Goal: Contribute content: Contribute content

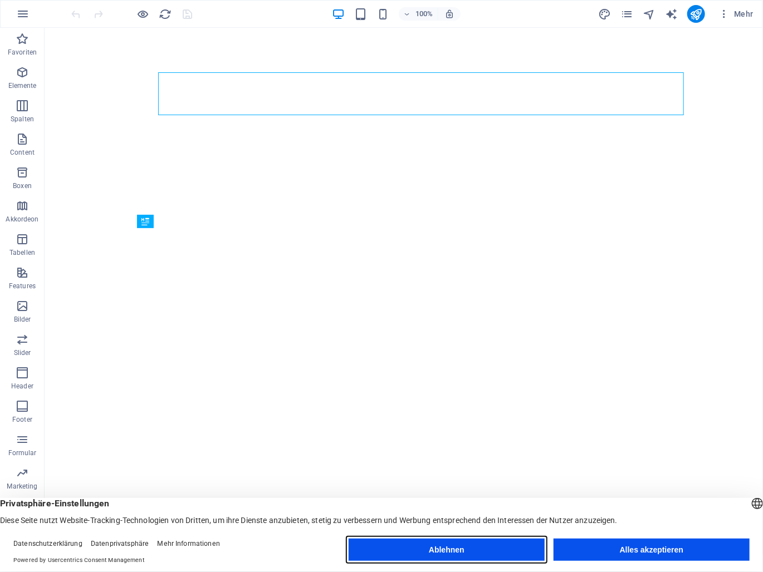
click at [502, 552] on button "Ablehnen" at bounding box center [446, 550] width 196 height 22
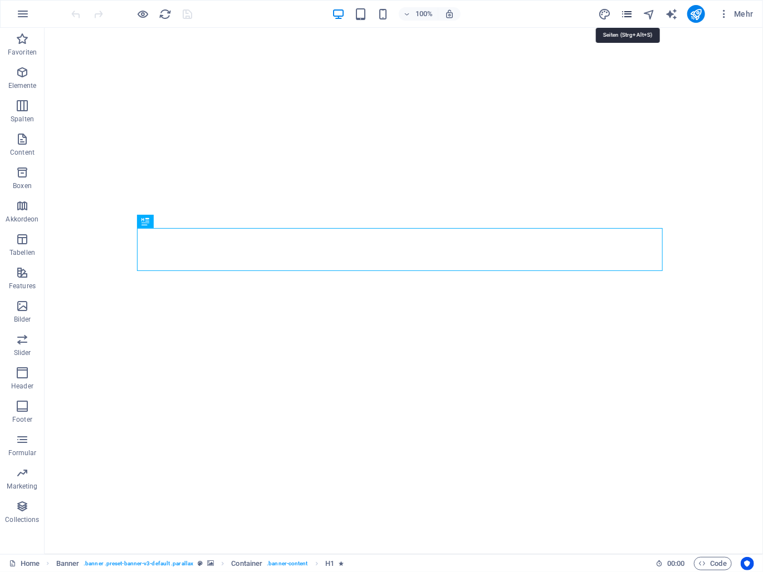
click at [630, 18] on icon "pages" at bounding box center [626, 14] width 13 height 13
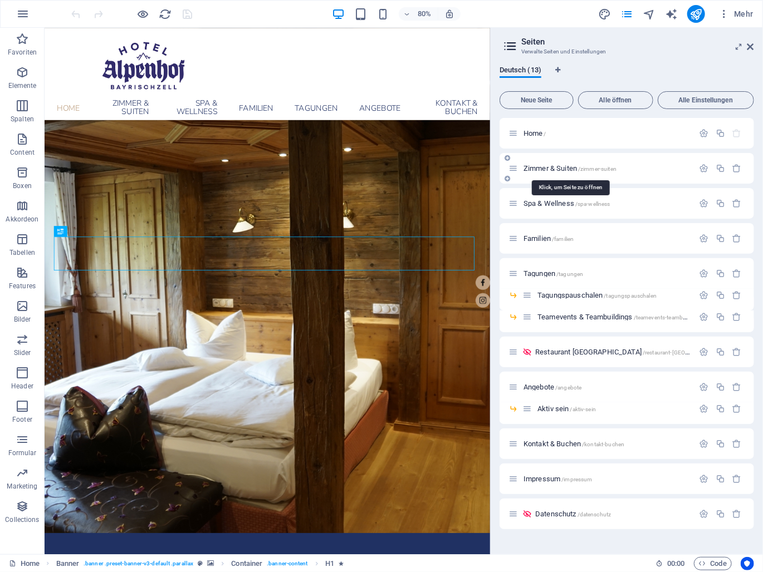
click at [553, 168] on span "Zimmer & Suiten /zimmer-suiten" at bounding box center [569, 168] width 93 height 8
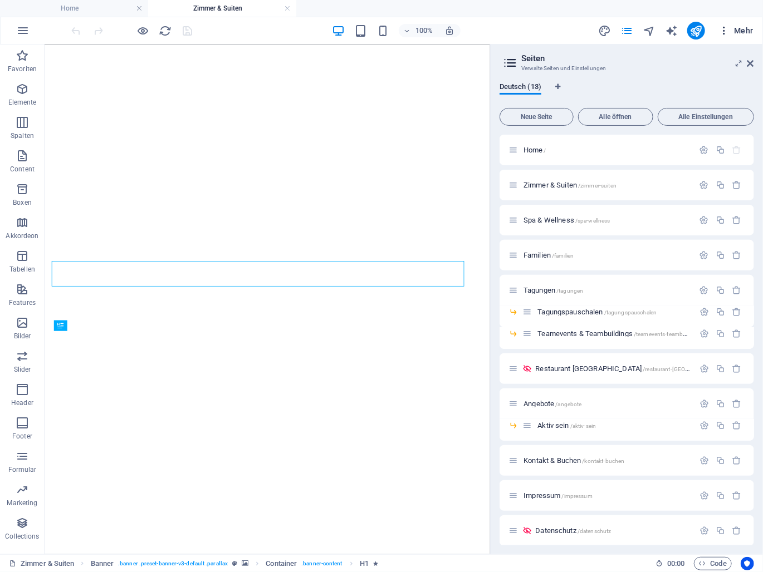
click at [750, 35] on span "Mehr" at bounding box center [735, 30] width 35 height 11
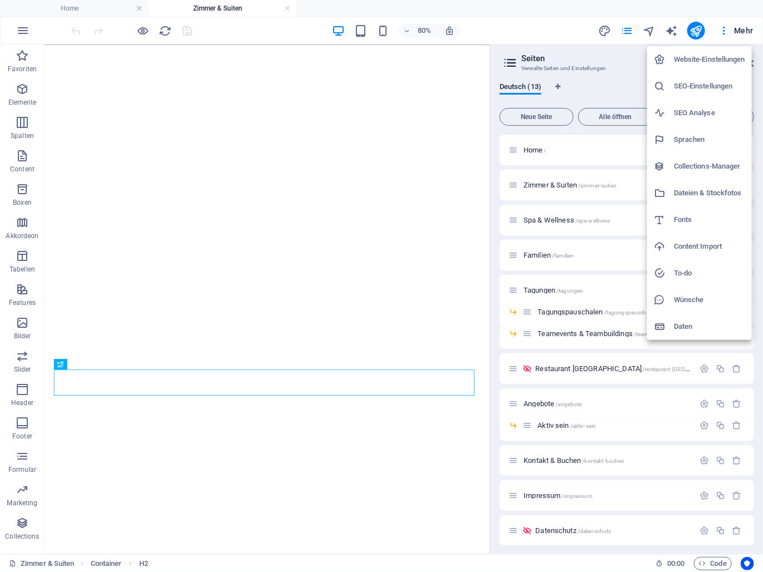
click at [755, 43] on div at bounding box center [381, 286] width 763 height 572
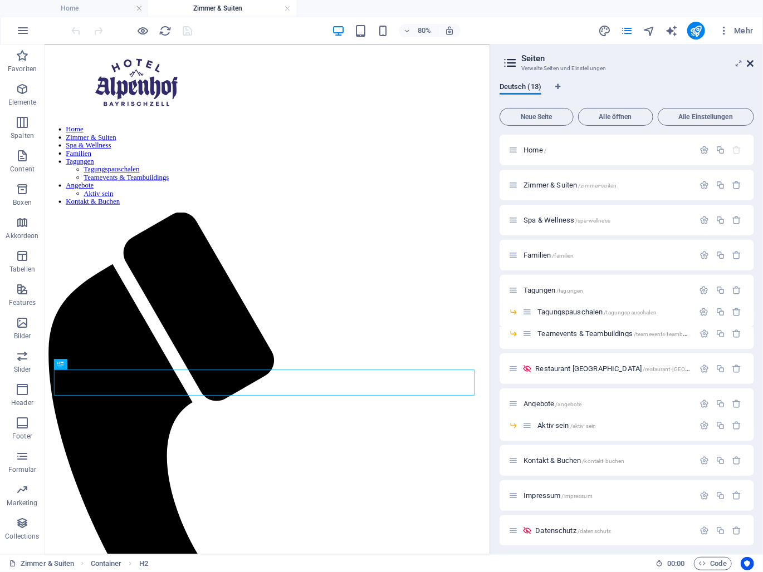
drag, startPoint x: 752, startPoint y: 67, endPoint x: 707, endPoint y: 22, distance: 63.4
click at [752, 67] on icon at bounding box center [750, 63] width 7 height 9
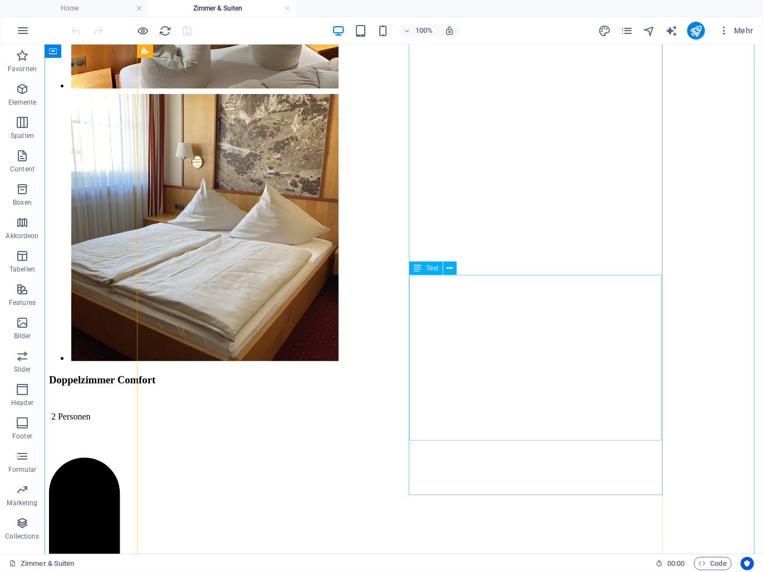
scroll to position [2226, 0]
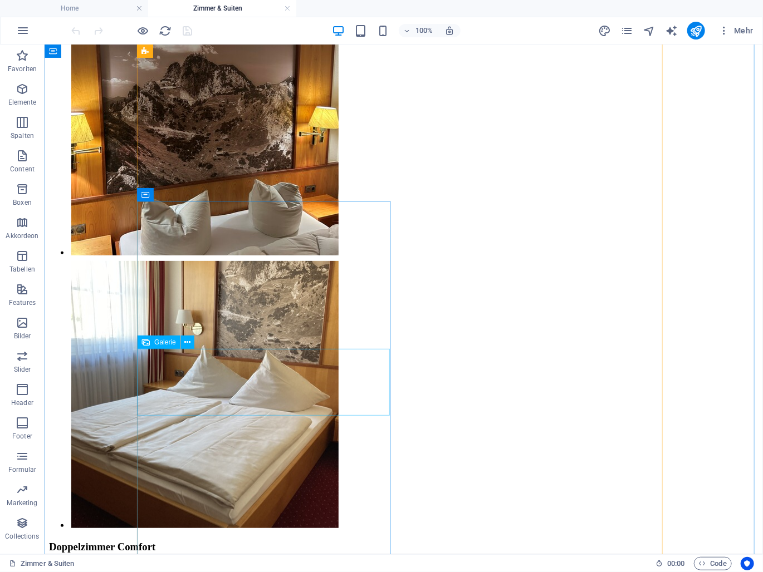
select select "4"
select select "%"
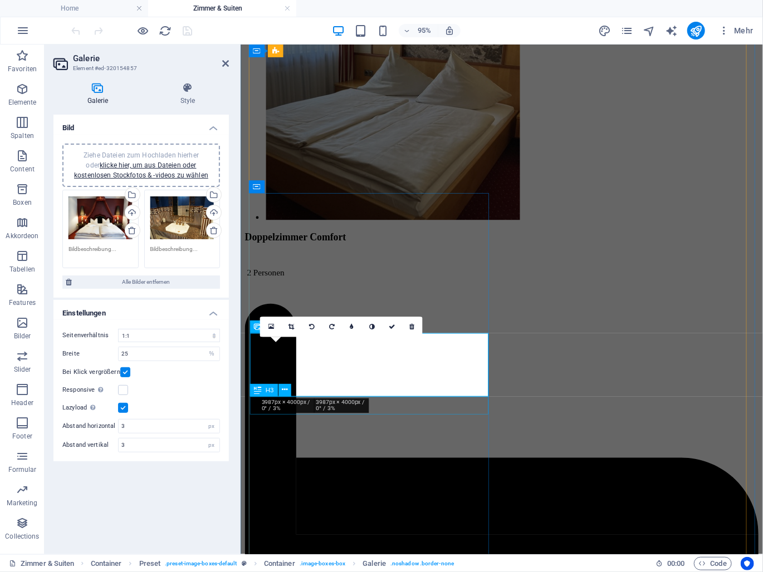
scroll to position [2235, 0]
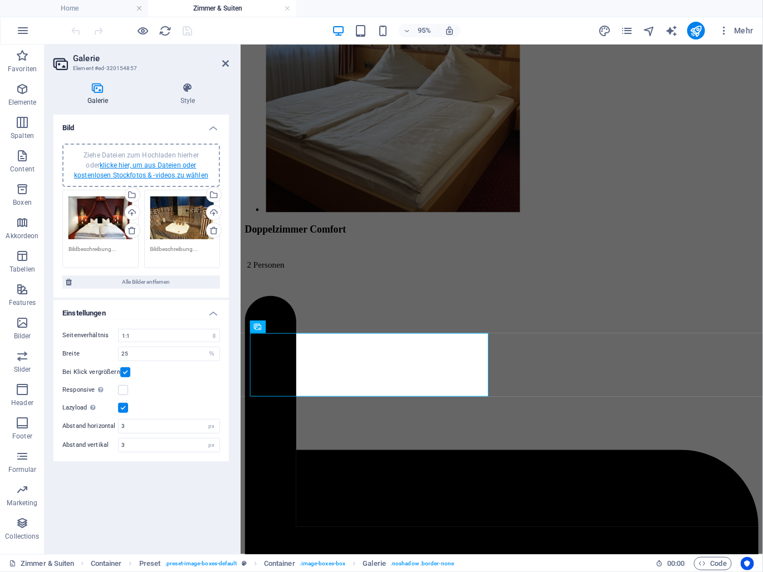
click at [120, 162] on link "klicke hier, um aus Dateien oder kostenlosen Stockfotos & -videos zu wählen" at bounding box center [141, 170] width 134 height 18
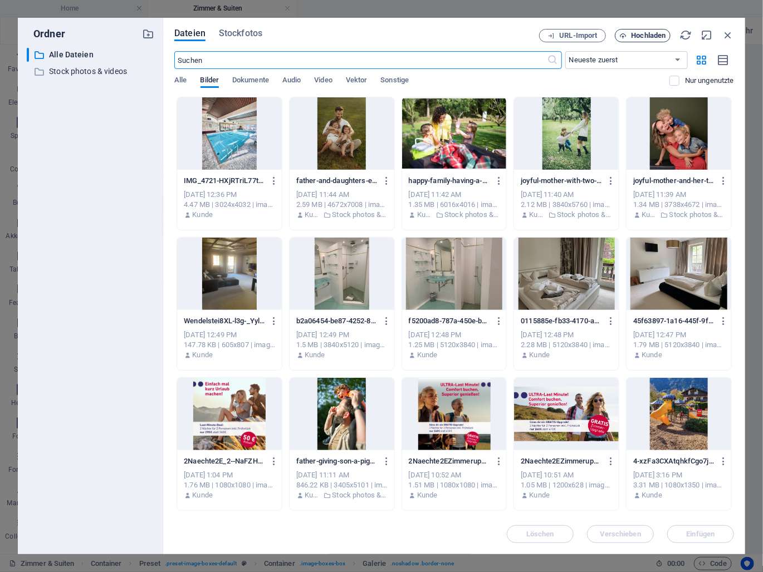
click at [633, 35] on span "Hochladen" at bounding box center [648, 35] width 35 height 7
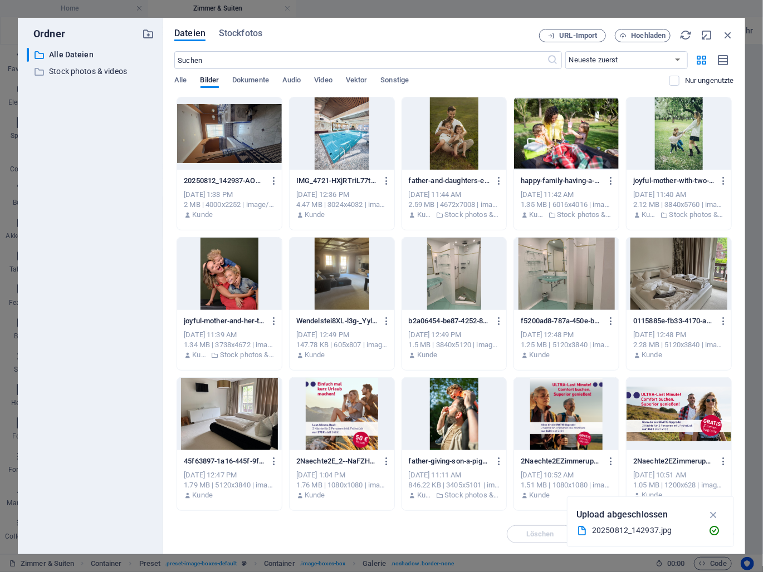
click at [229, 142] on div at bounding box center [229, 133] width 105 height 72
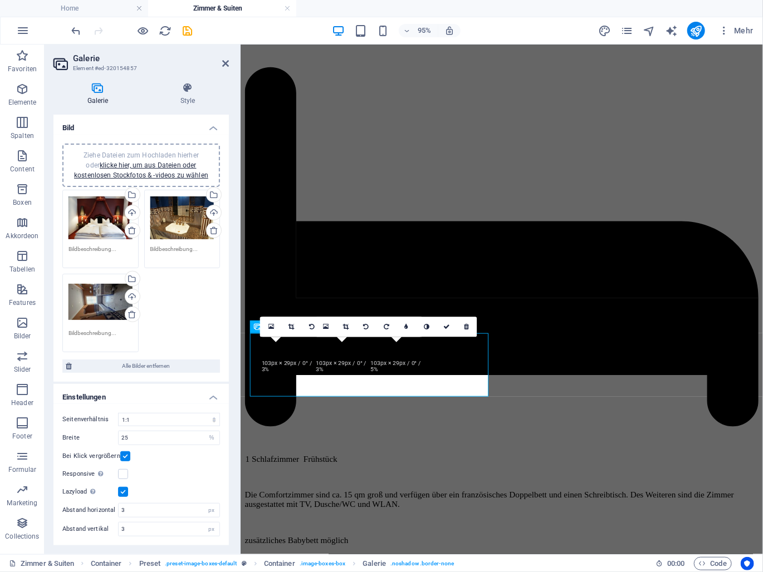
scroll to position [2235, 0]
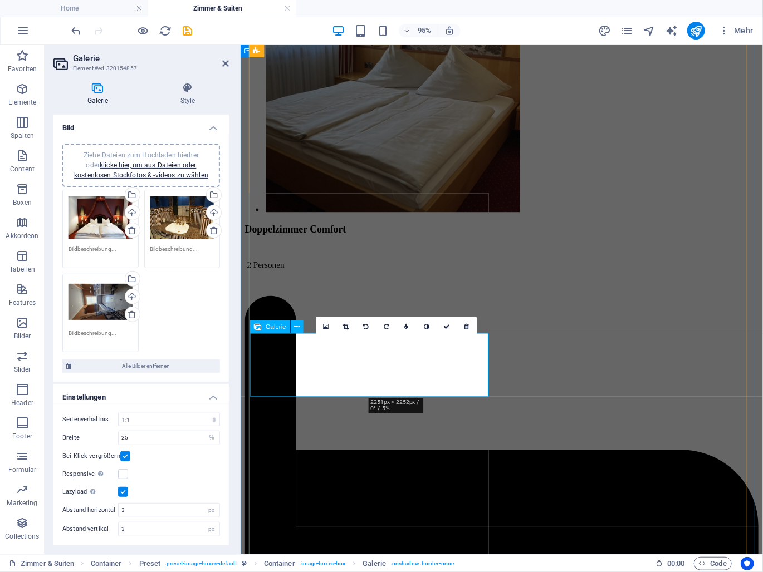
click at [389, 327] on icon at bounding box center [387, 327] width 6 height 6
click at [444, 326] on icon at bounding box center [446, 327] width 7 height 6
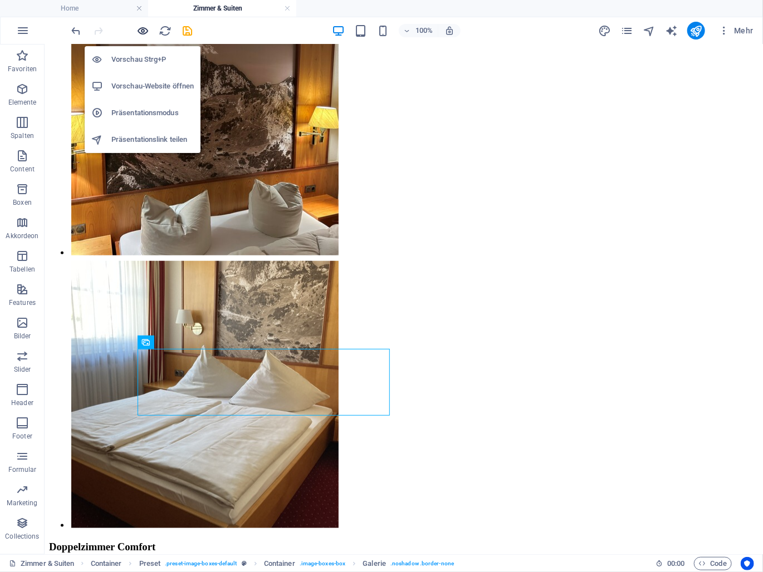
click at [140, 31] on icon "button" at bounding box center [143, 30] width 13 height 13
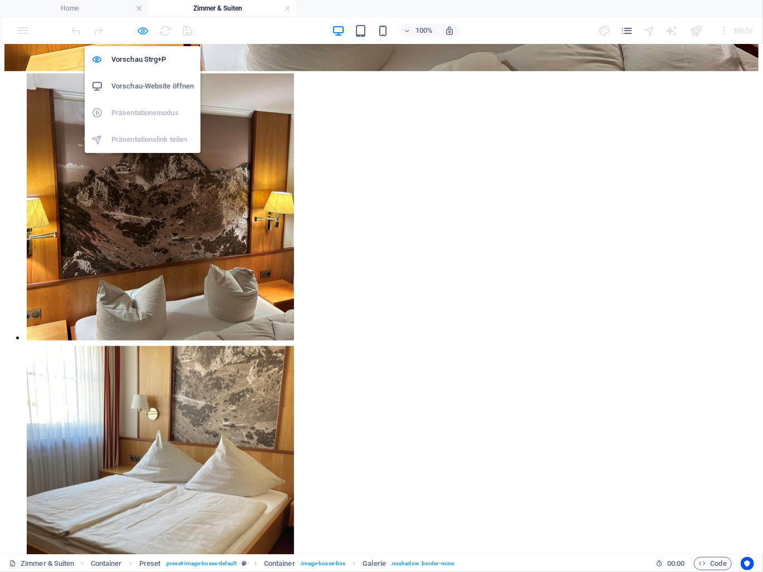
click at [139, 33] on icon "button" at bounding box center [143, 30] width 13 height 13
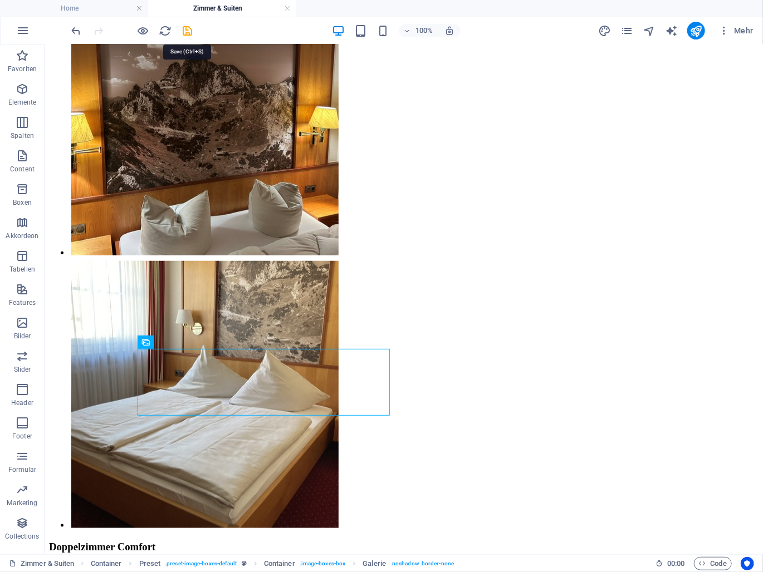
click at [195, 31] on div "100% Mehr" at bounding box center [414, 31] width 688 height 18
click at [191, 31] on icon "save" at bounding box center [187, 30] width 13 height 13
checkbox input "false"
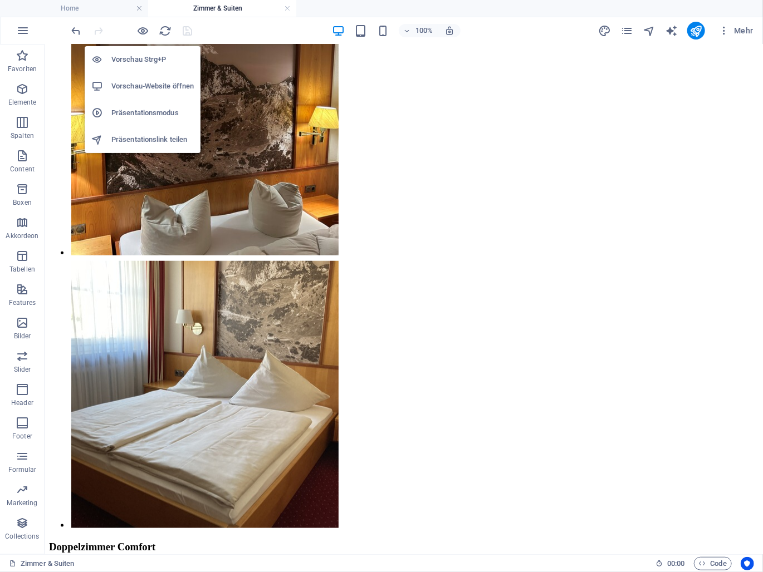
click at [146, 91] on h6 "Vorschau-Website öffnen" at bounding box center [152, 86] width 82 height 13
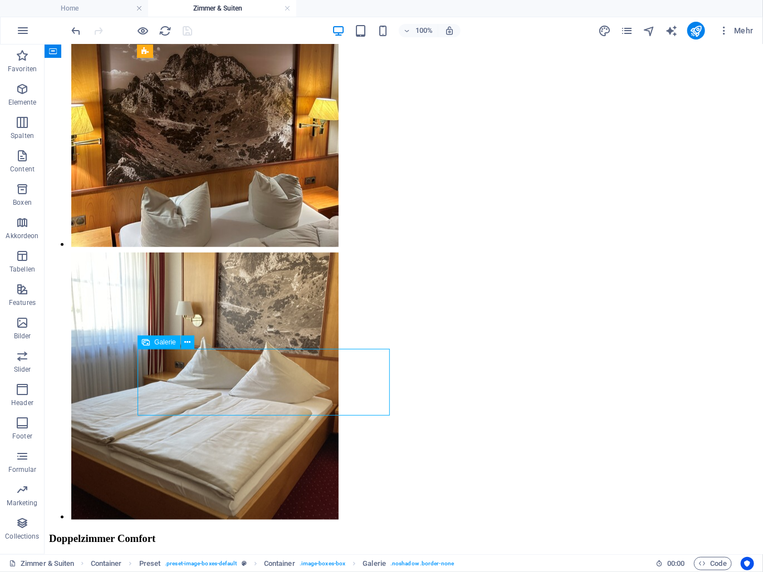
select select "4"
select select "%"
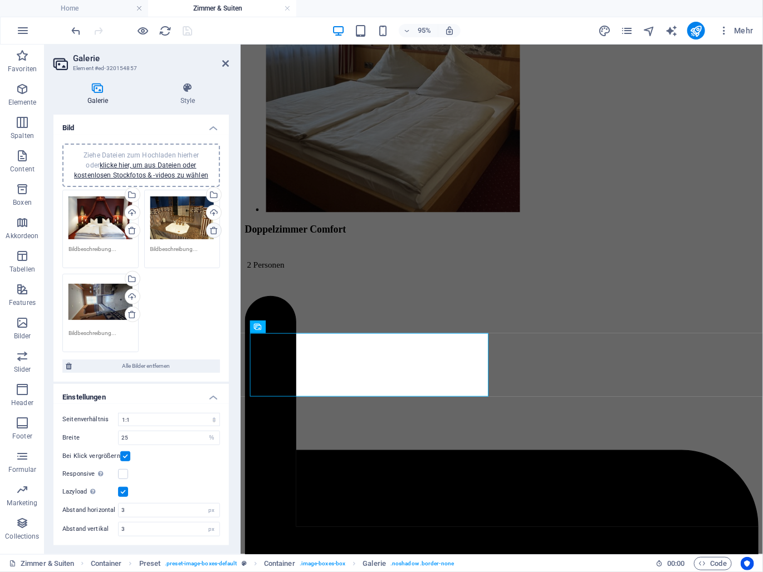
click at [213, 231] on icon at bounding box center [213, 230] width 9 height 9
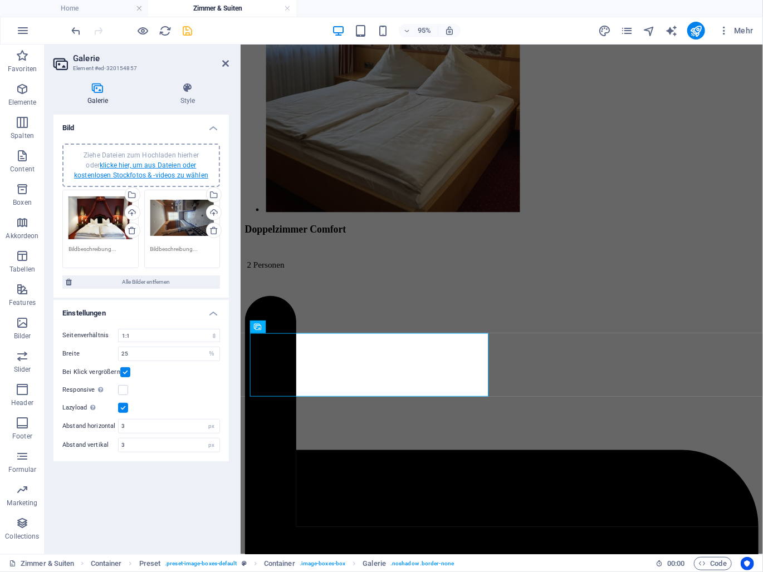
click at [107, 162] on link "klicke hier, um aus Dateien oder kostenlosen Stockfotos & -videos zu wählen" at bounding box center [141, 170] width 134 height 18
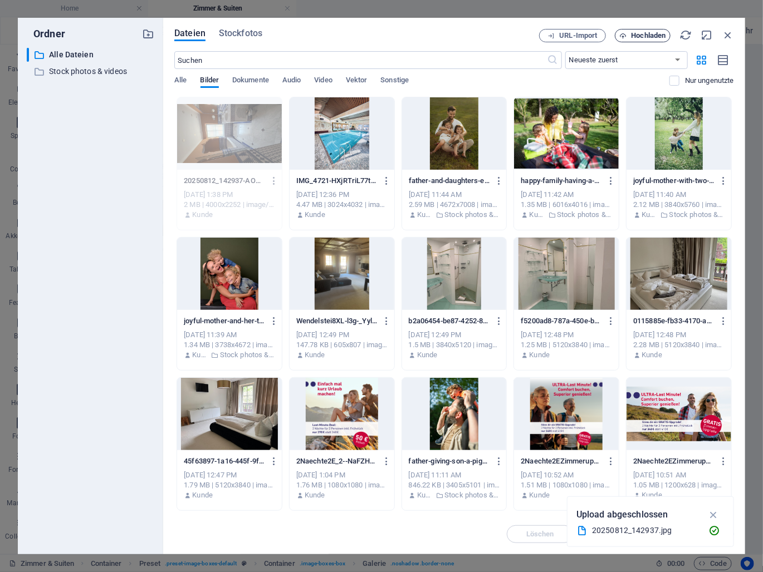
click at [630, 34] on span "Hochladen" at bounding box center [643, 35] width 46 height 7
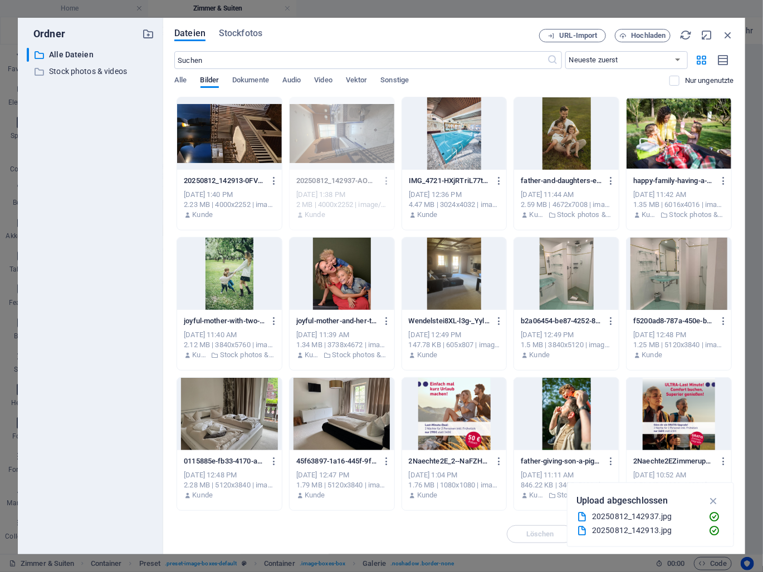
click at [237, 142] on div at bounding box center [229, 133] width 105 height 72
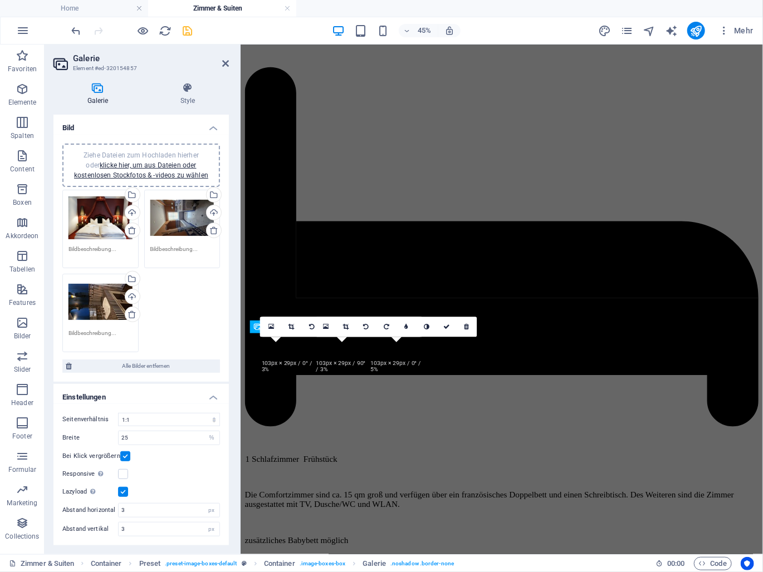
scroll to position [2235, 0]
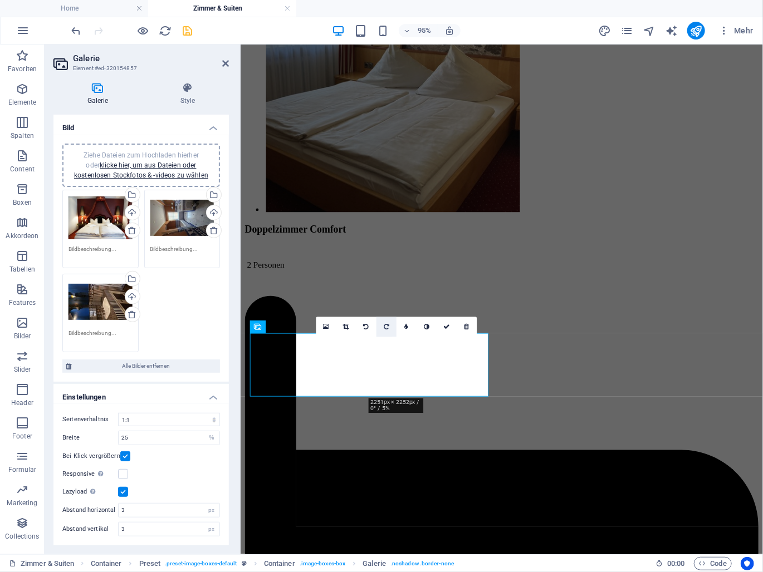
click at [390, 326] on link at bounding box center [386, 327] width 20 height 20
click at [447, 326] on icon at bounding box center [446, 327] width 7 height 6
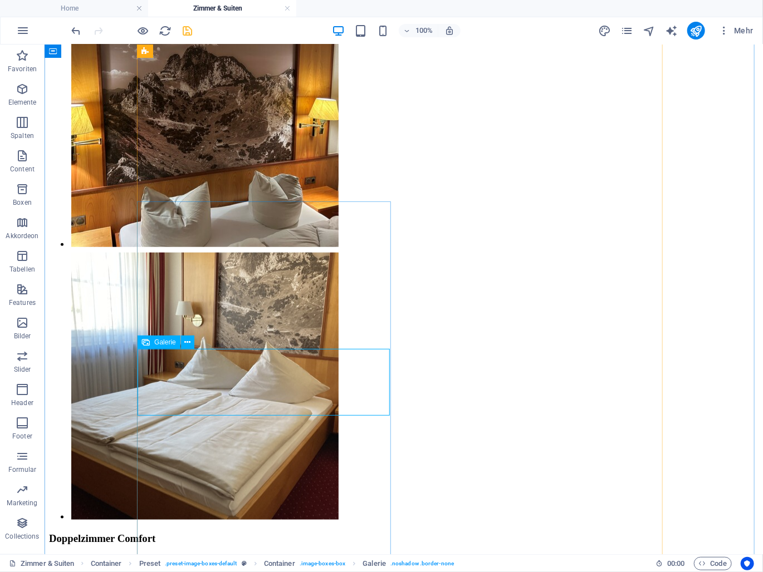
select select "4"
select select "%"
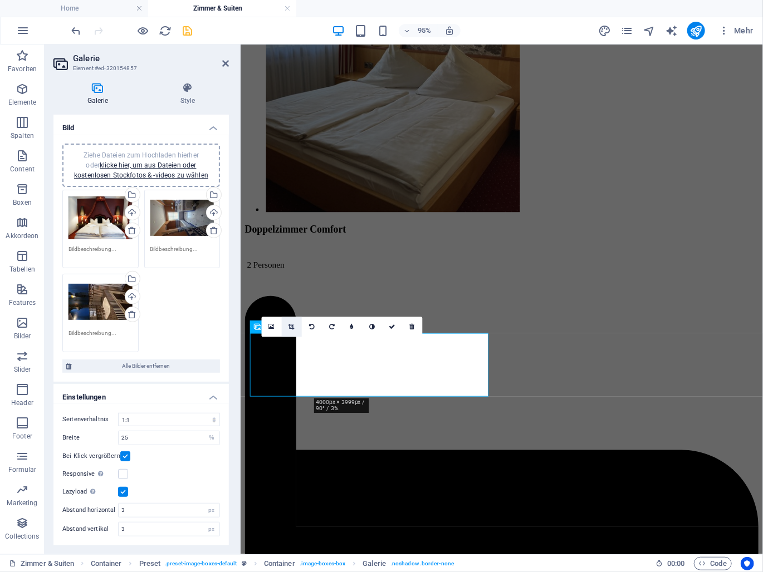
click at [291, 322] on link at bounding box center [292, 327] width 20 height 20
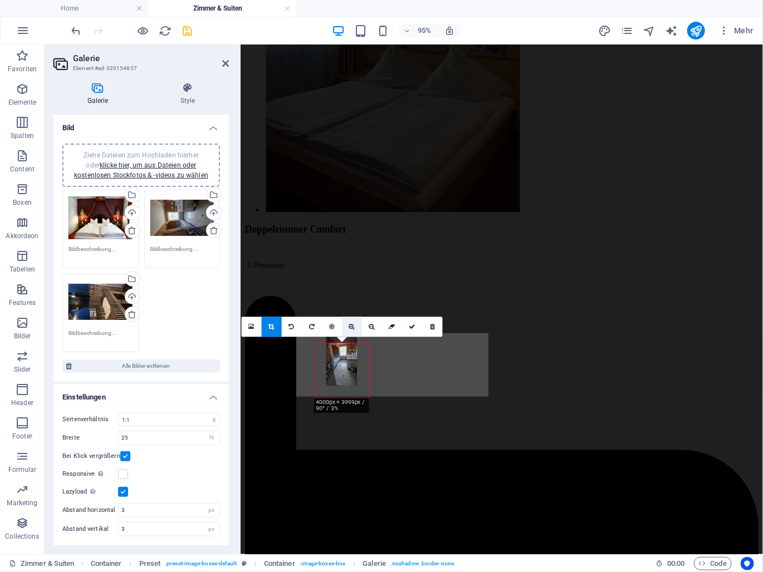
click at [353, 330] on link at bounding box center [352, 327] width 20 height 20
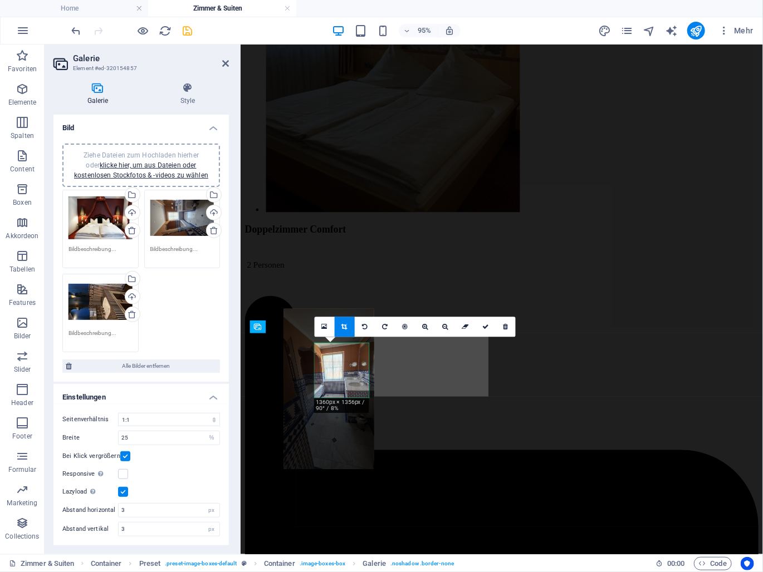
drag, startPoint x: 347, startPoint y: 356, endPoint x: 331, endPoint y: 386, distance: 34.1
click at [331, 386] on div at bounding box center [329, 389] width 90 height 160
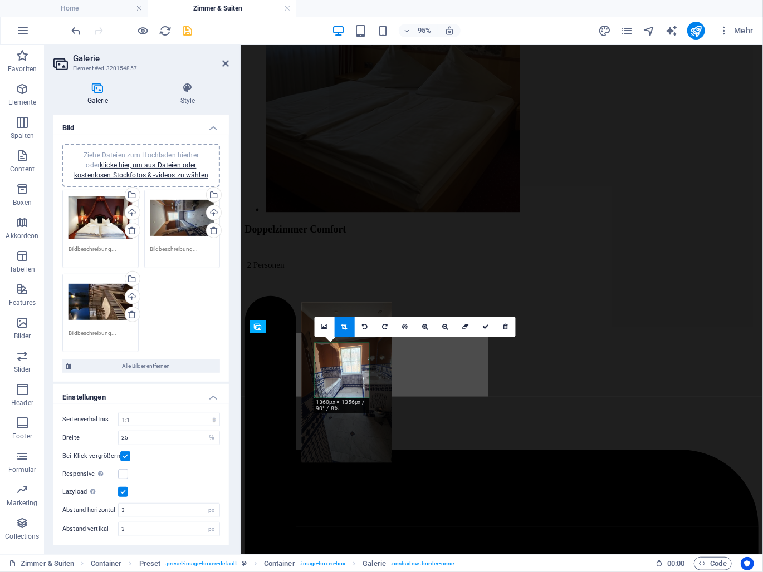
drag, startPoint x: 336, startPoint y: 385, endPoint x: 352, endPoint y: 378, distance: 17.0
click at [352, 378] on div at bounding box center [347, 382] width 90 height 160
click at [443, 326] on icon at bounding box center [445, 327] width 6 height 6
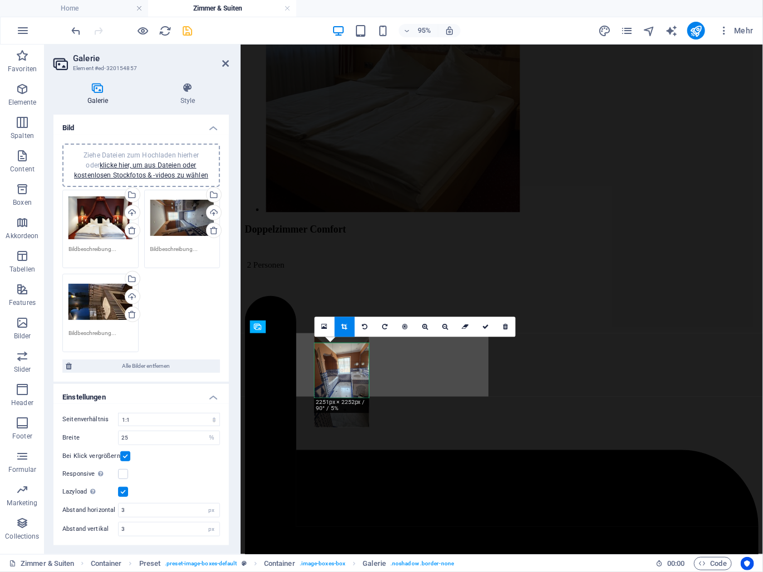
click at [356, 363] on div at bounding box center [341, 379] width 55 height 97
click at [483, 325] on icon at bounding box center [485, 327] width 7 height 6
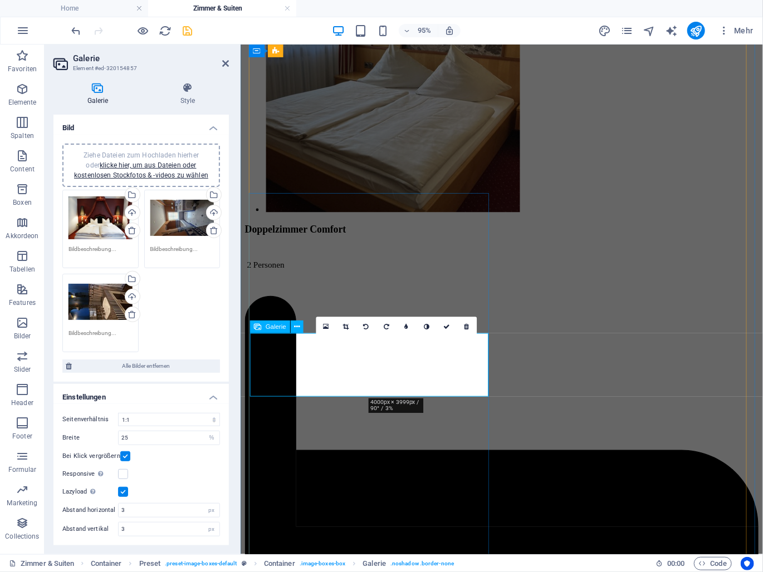
click at [345, 329] on icon at bounding box center [346, 327] width 6 height 6
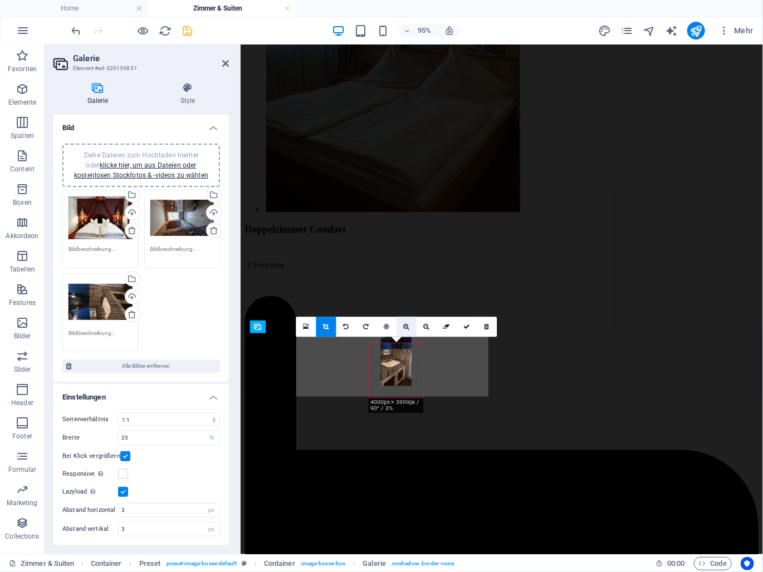
click at [404, 330] on link at bounding box center [406, 327] width 20 height 20
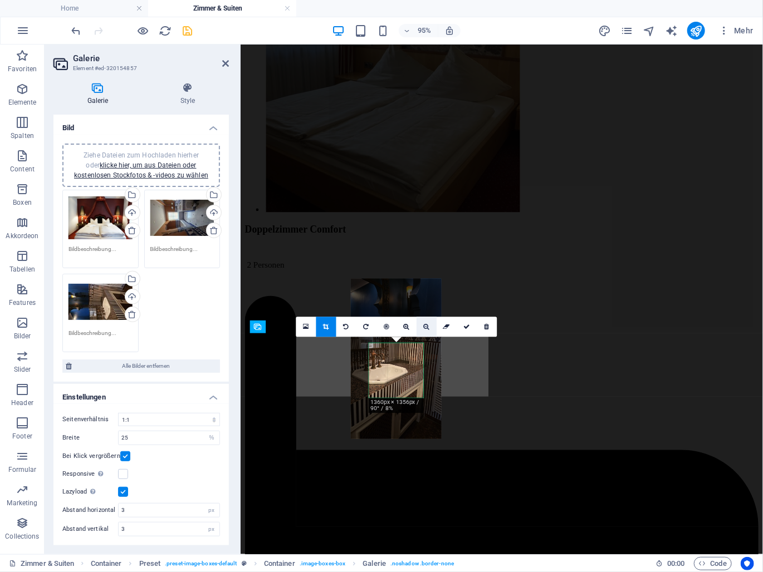
click at [424, 326] on icon at bounding box center [427, 327] width 6 height 6
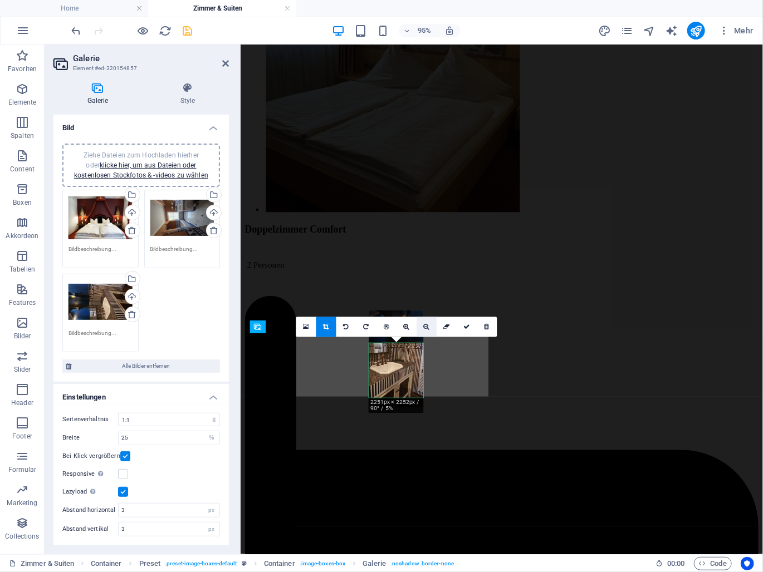
click at [424, 326] on icon at bounding box center [427, 327] width 6 height 6
drag, startPoint x: 411, startPoint y: 377, endPoint x: 412, endPoint y: 389, distance: 11.7
click at [412, 389] on div at bounding box center [396, 370] width 55 height 97
click at [465, 327] on icon at bounding box center [467, 327] width 7 height 6
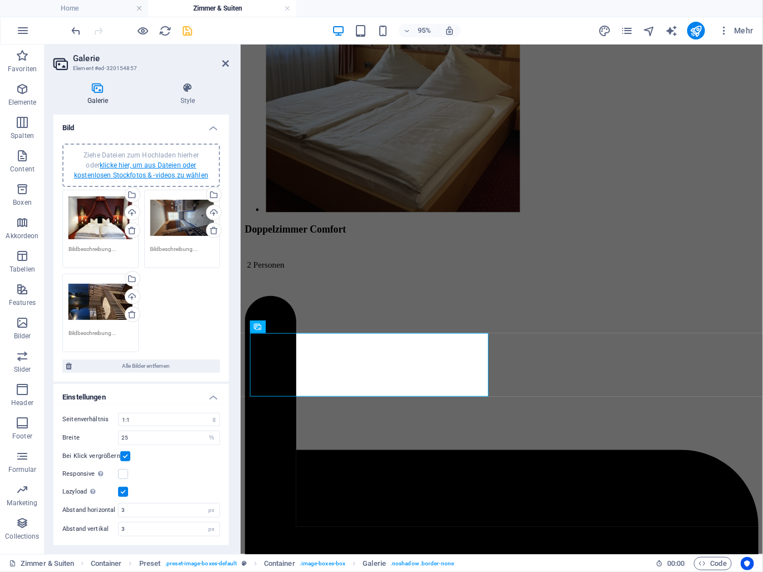
click at [165, 163] on link "klicke hier, um aus Dateien oder kostenlosen Stockfotos & -videos zu wählen" at bounding box center [141, 170] width 134 height 18
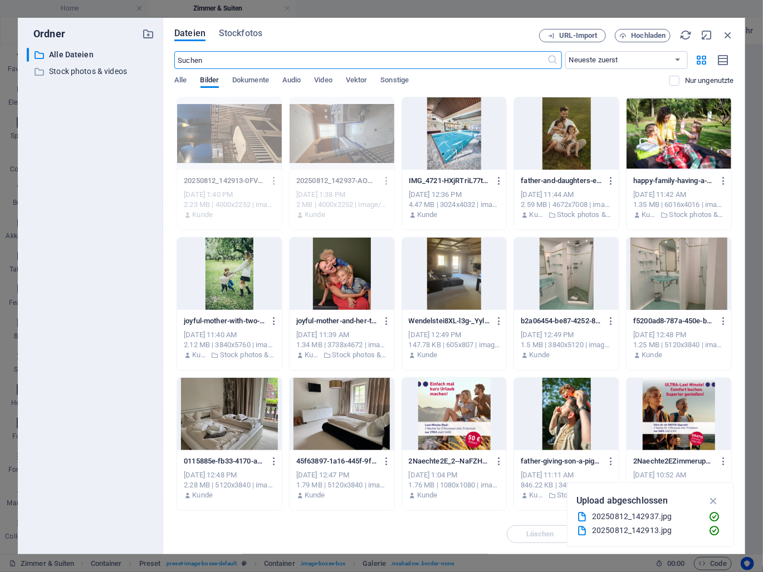
scroll to position [2476, 0]
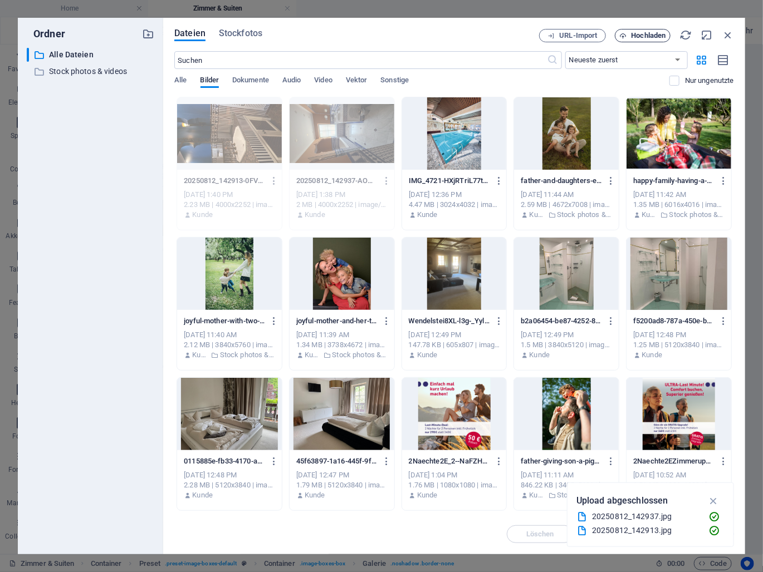
click at [646, 38] on span "Hochladen" at bounding box center [648, 35] width 35 height 7
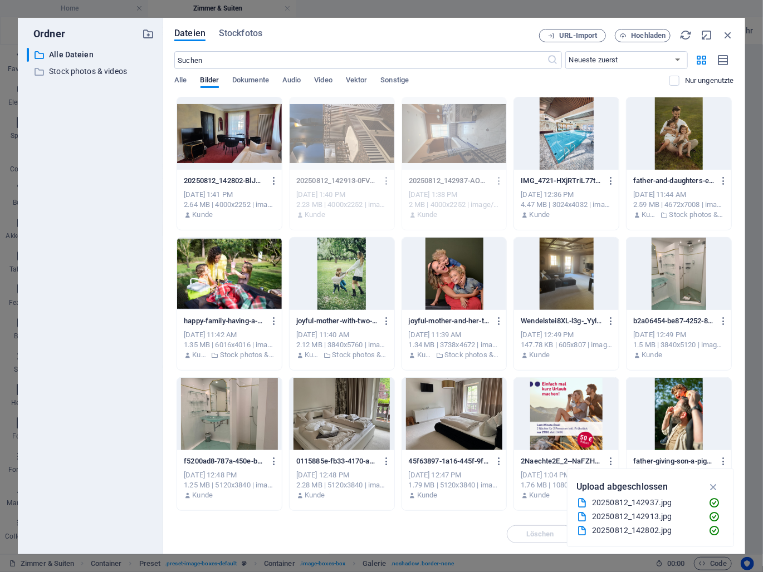
click at [192, 128] on div at bounding box center [229, 133] width 105 height 72
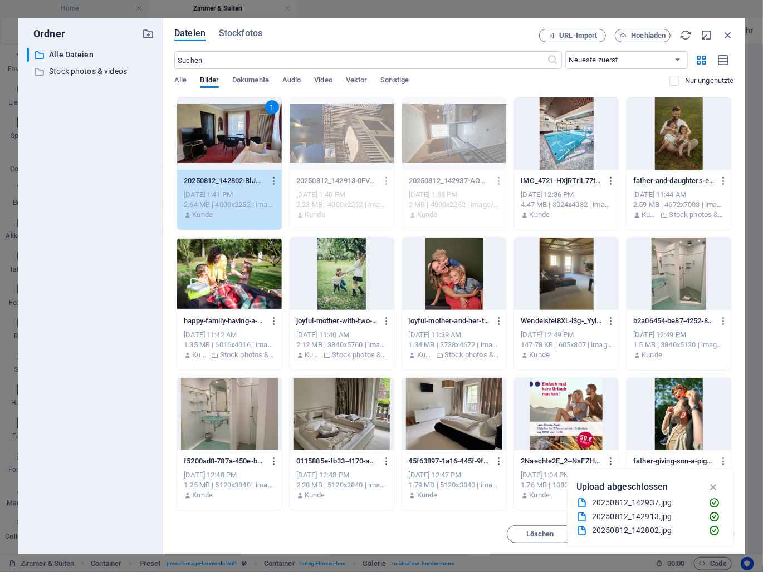
click at [192, 128] on div "1" at bounding box center [229, 133] width 105 height 72
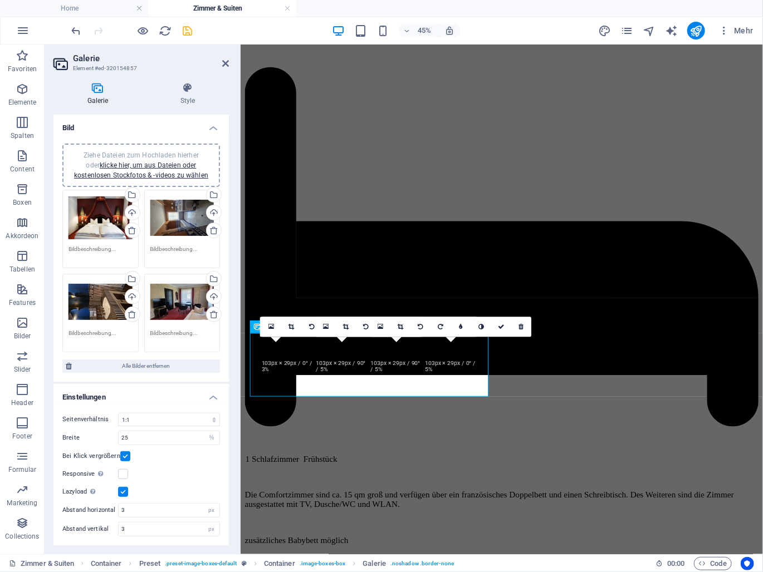
scroll to position [2235, 0]
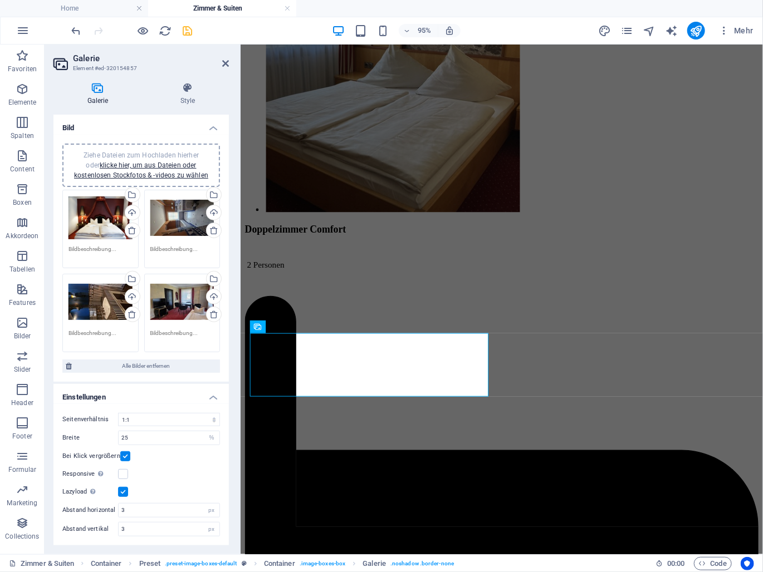
click at [189, 31] on icon "save" at bounding box center [187, 30] width 13 height 13
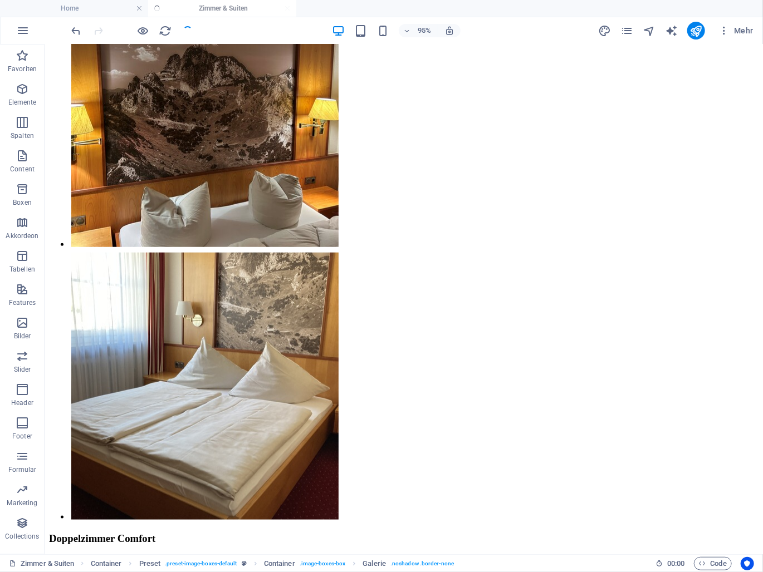
checkbox input "false"
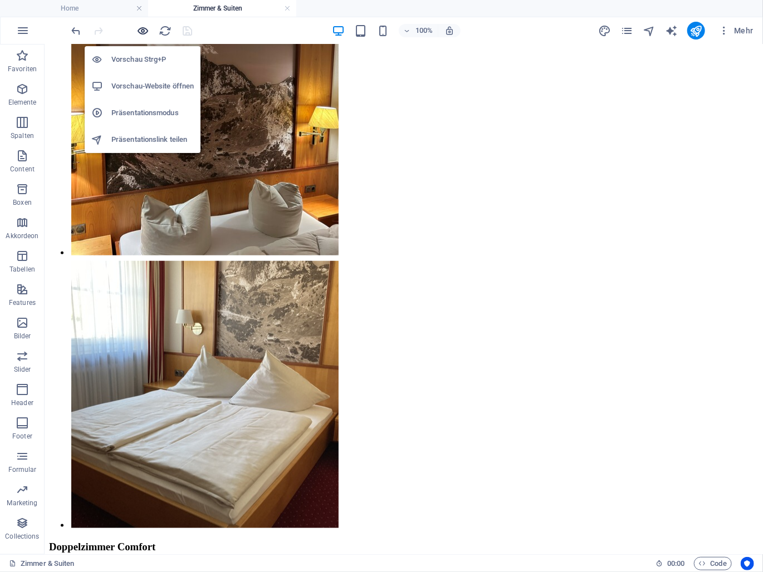
click at [146, 31] on icon "button" at bounding box center [143, 30] width 13 height 13
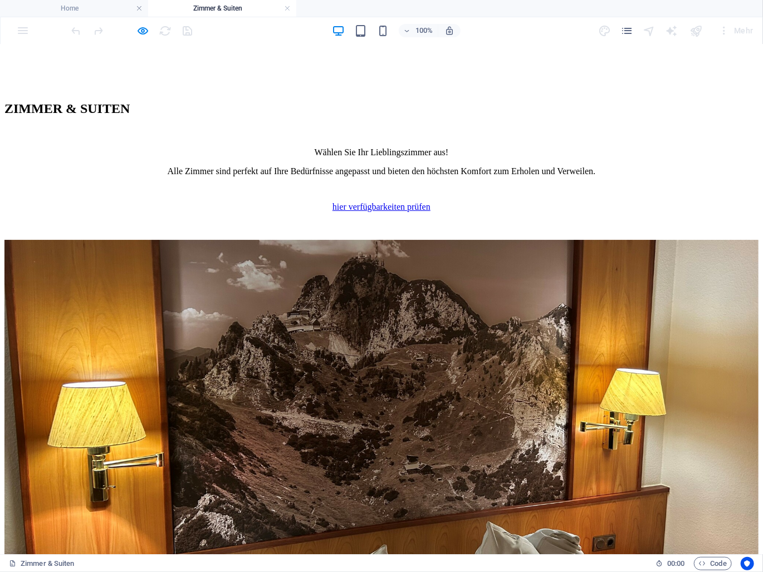
scroll to position [1503, 0]
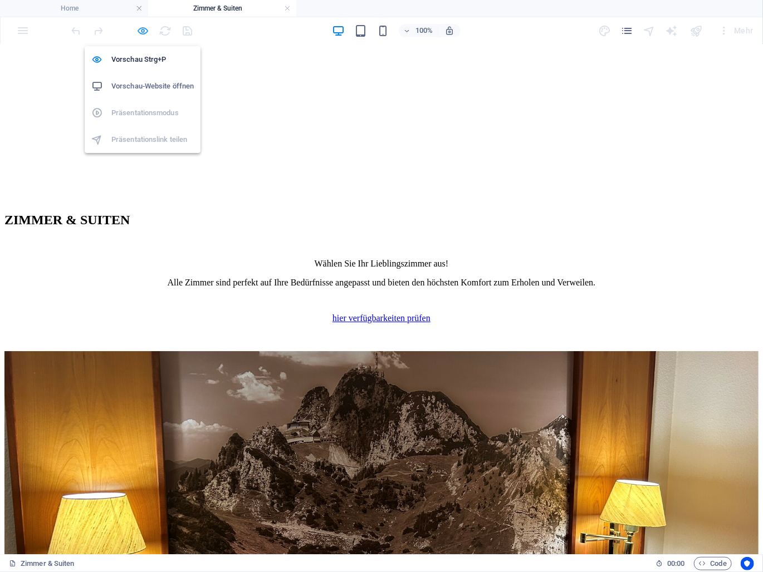
click at [145, 33] on icon "button" at bounding box center [143, 30] width 13 height 13
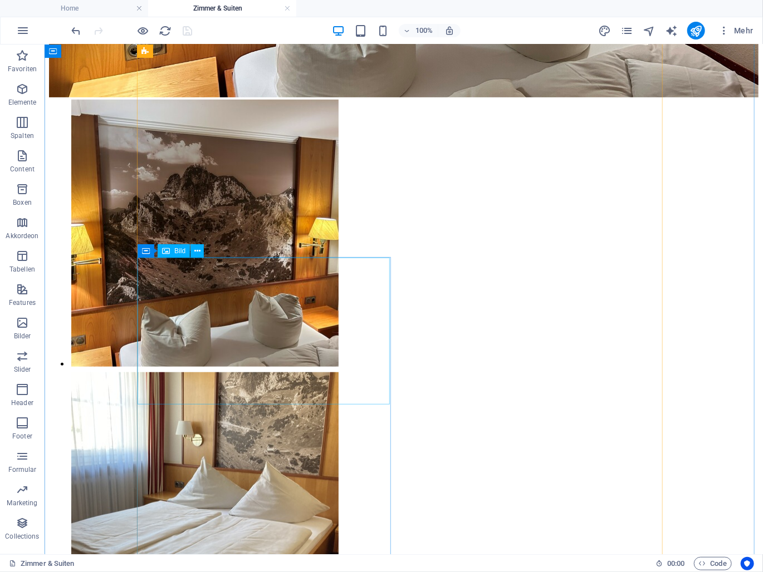
scroll to position [2338, 0]
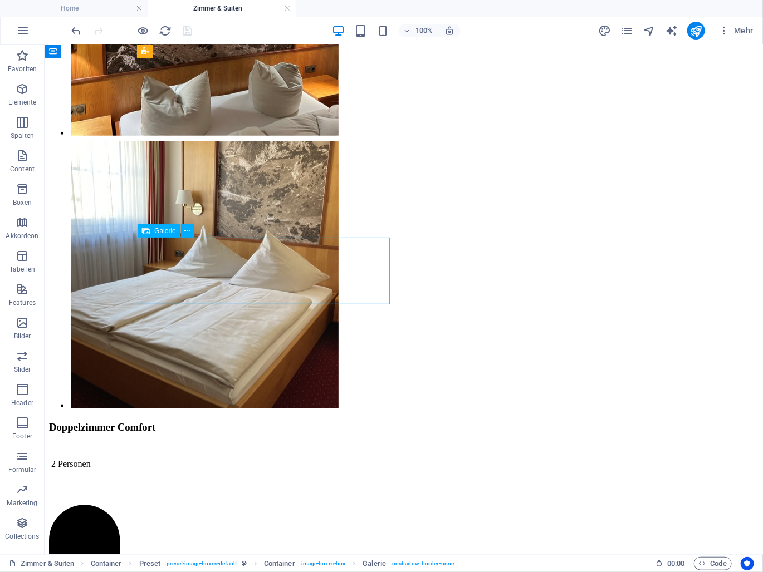
select select "4"
select select "%"
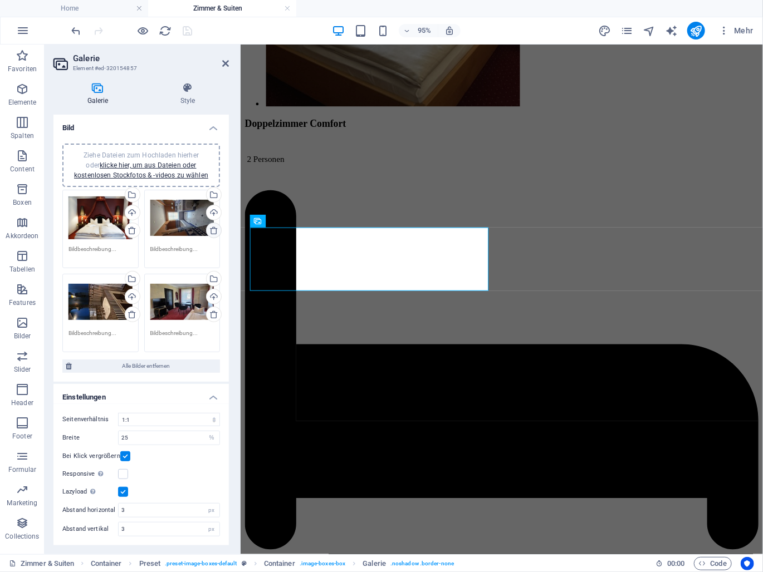
click at [212, 227] on icon at bounding box center [213, 230] width 9 height 9
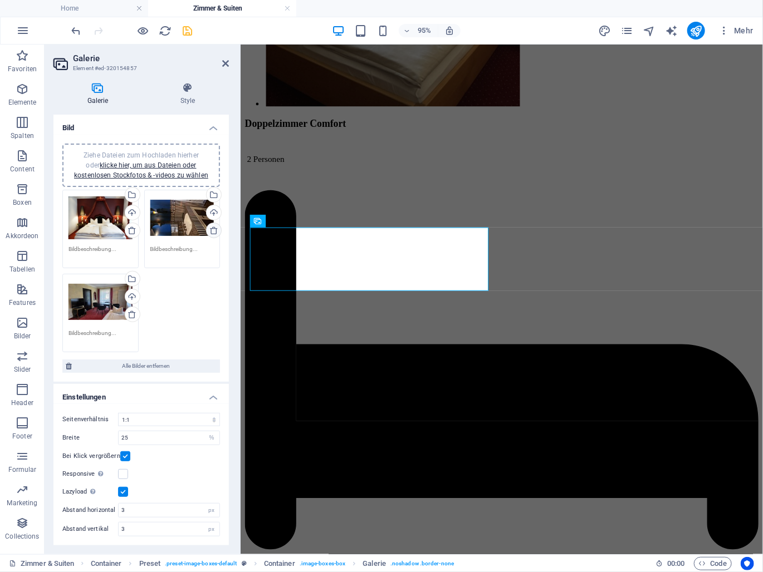
click at [215, 229] on icon at bounding box center [213, 230] width 9 height 9
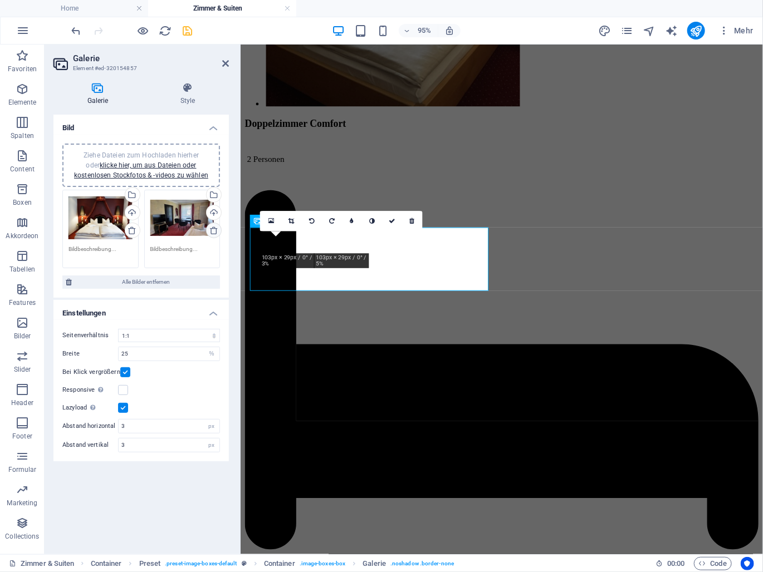
click at [215, 229] on icon at bounding box center [213, 230] width 9 height 9
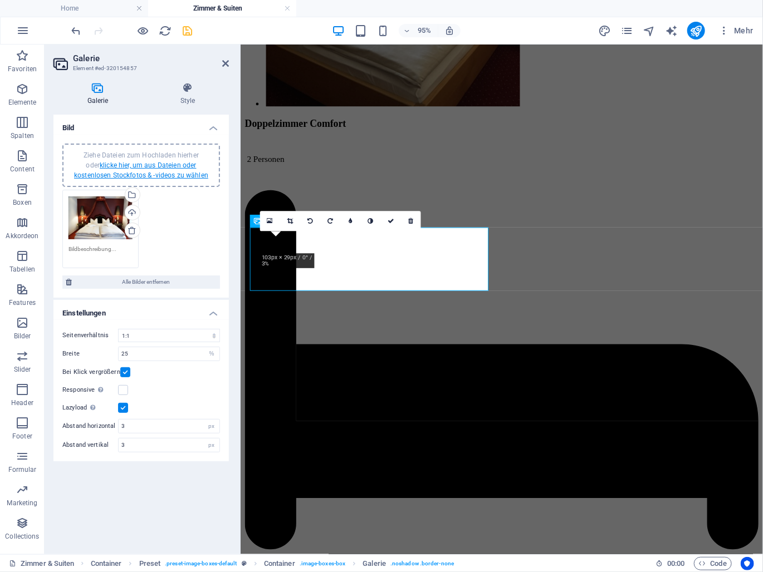
click at [135, 163] on link "klicke hier, um aus Dateien oder kostenlosen Stockfotos & -videos zu wählen" at bounding box center [141, 170] width 134 height 18
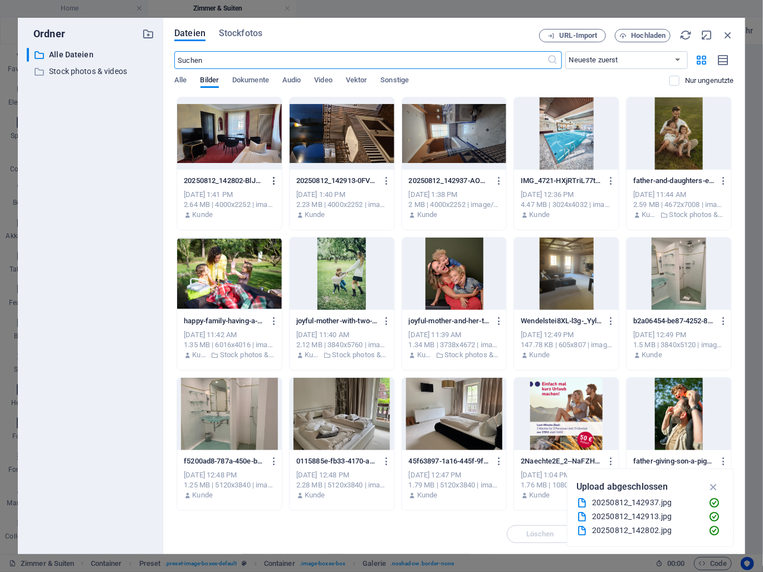
click at [276, 180] on icon "button" at bounding box center [274, 181] width 11 height 10
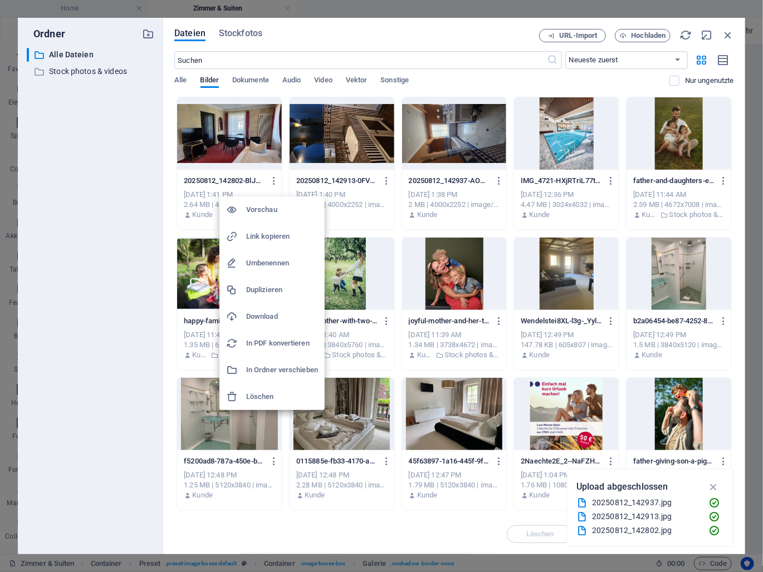
click at [263, 397] on h6 "Löschen" at bounding box center [282, 396] width 72 height 13
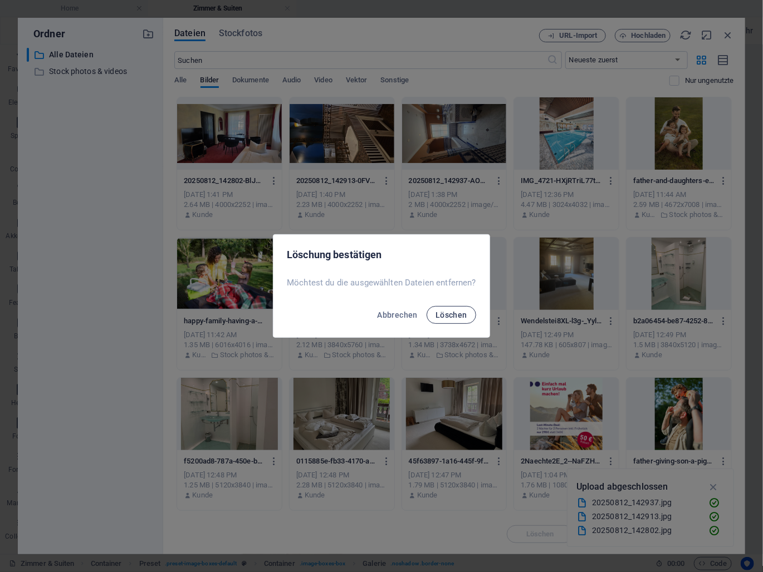
click at [449, 317] on span "Löschen" at bounding box center [451, 315] width 32 height 9
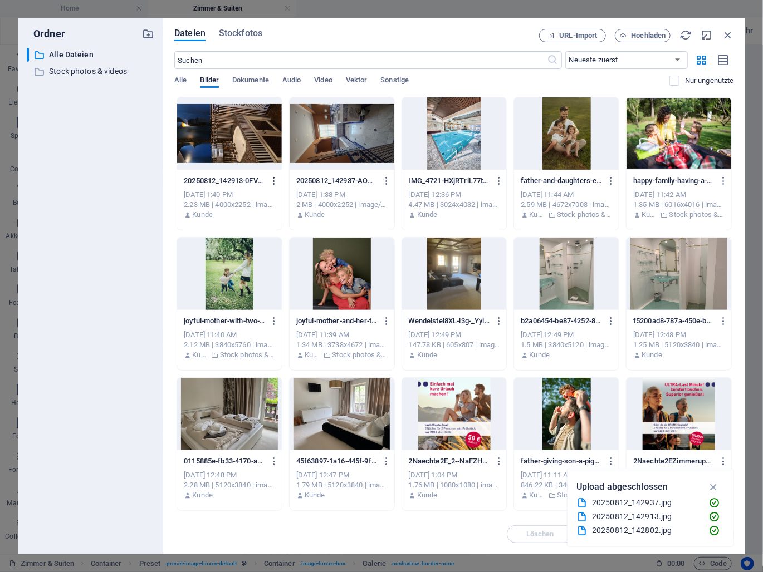
click at [276, 178] on icon "button" at bounding box center [274, 181] width 11 height 10
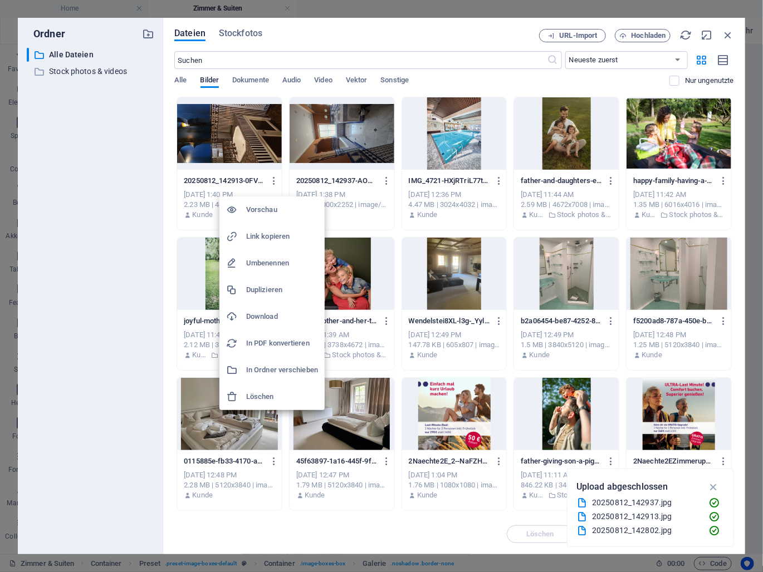
click at [276, 393] on h6 "Löschen" at bounding box center [282, 396] width 72 height 13
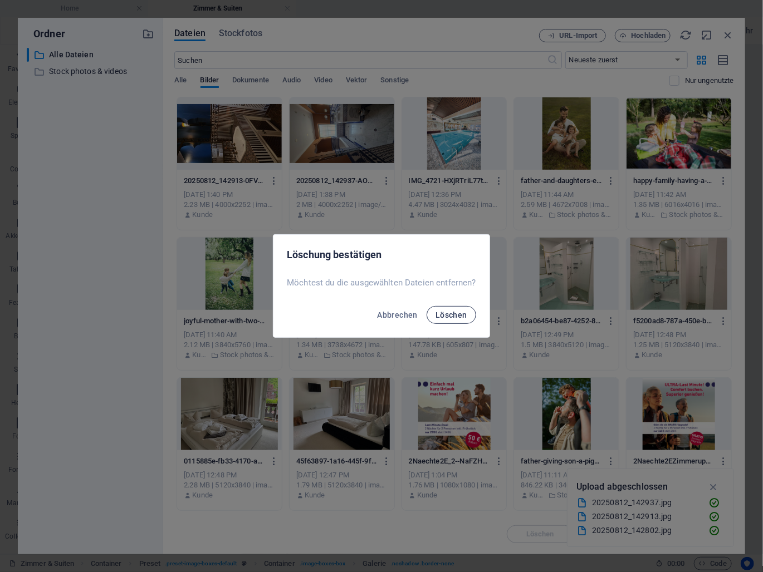
click at [444, 317] on span "Löschen" at bounding box center [451, 315] width 32 height 9
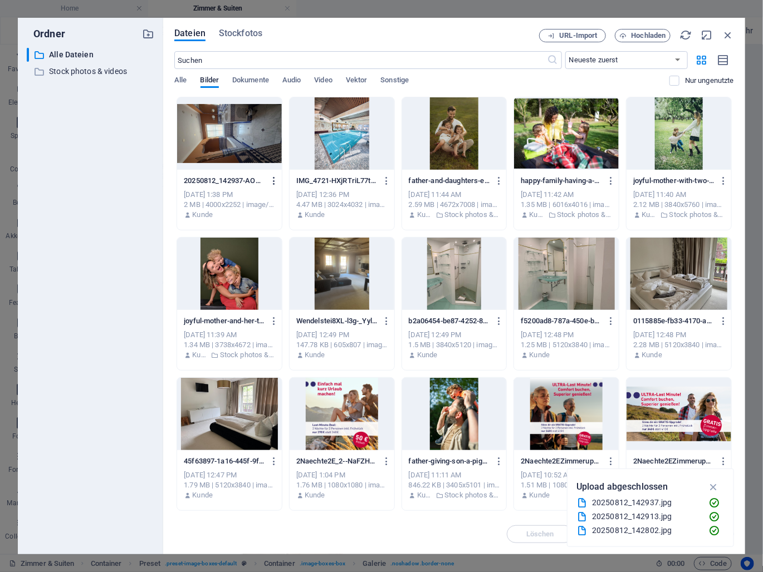
click at [274, 180] on icon "button" at bounding box center [274, 181] width 11 height 10
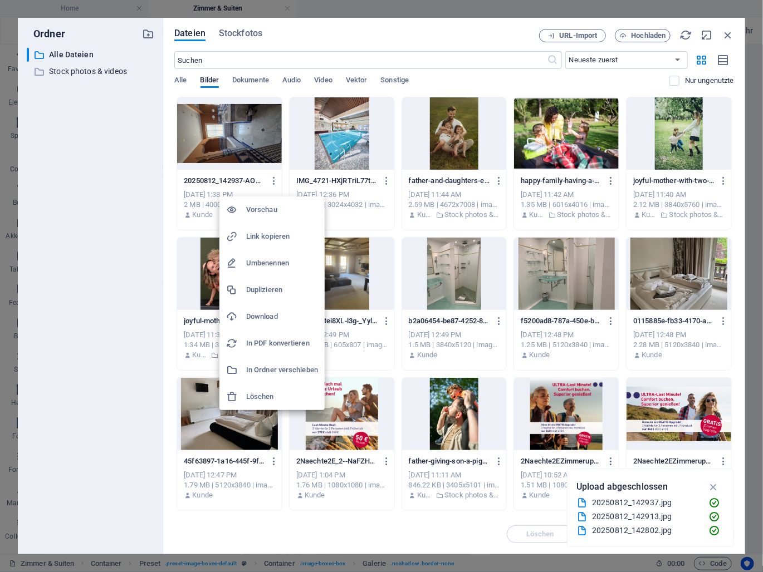
click at [274, 399] on h6 "Löschen" at bounding box center [282, 396] width 72 height 13
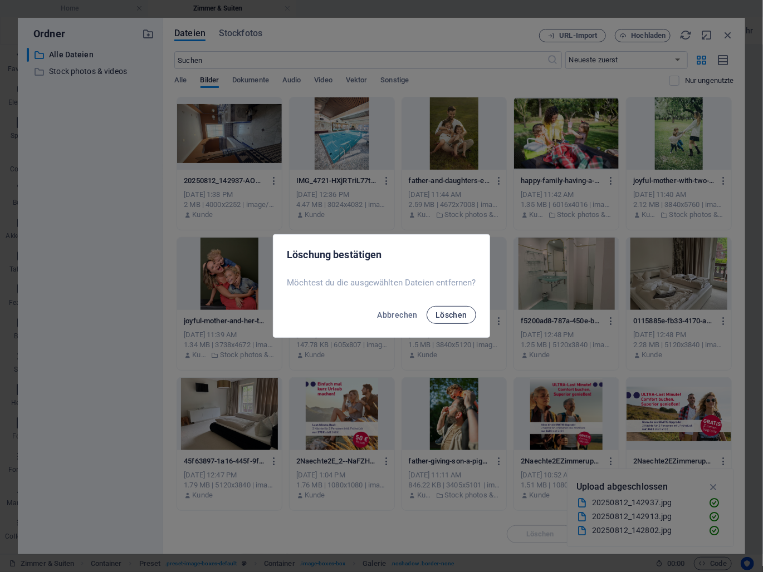
click at [452, 317] on span "Löschen" at bounding box center [451, 315] width 32 height 9
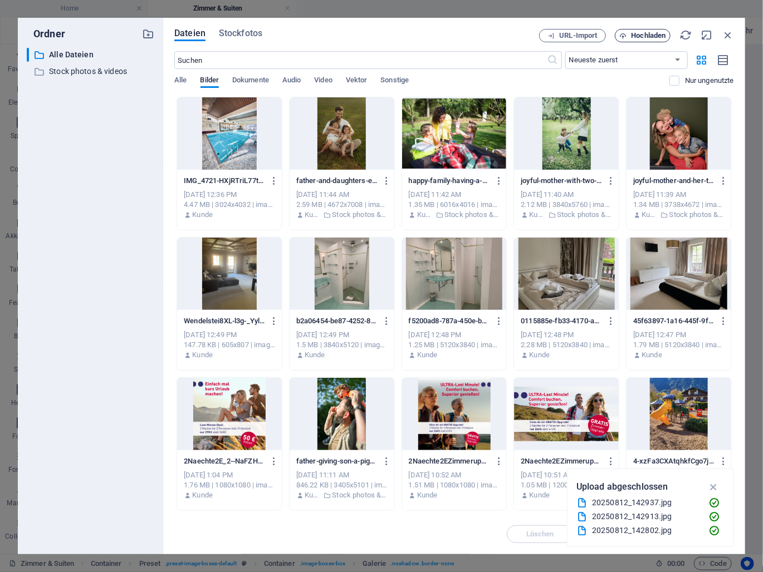
click at [638, 32] on span "Hochladen" at bounding box center [648, 35] width 35 height 7
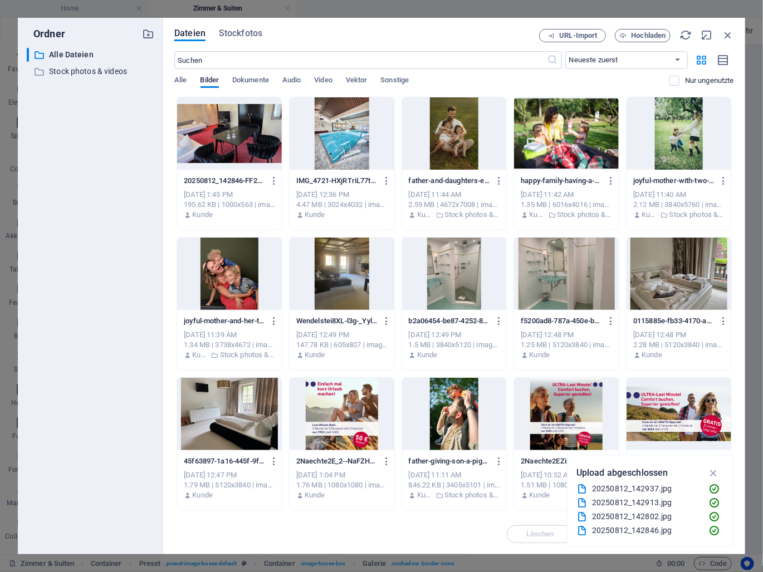
click at [264, 135] on div at bounding box center [229, 133] width 105 height 72
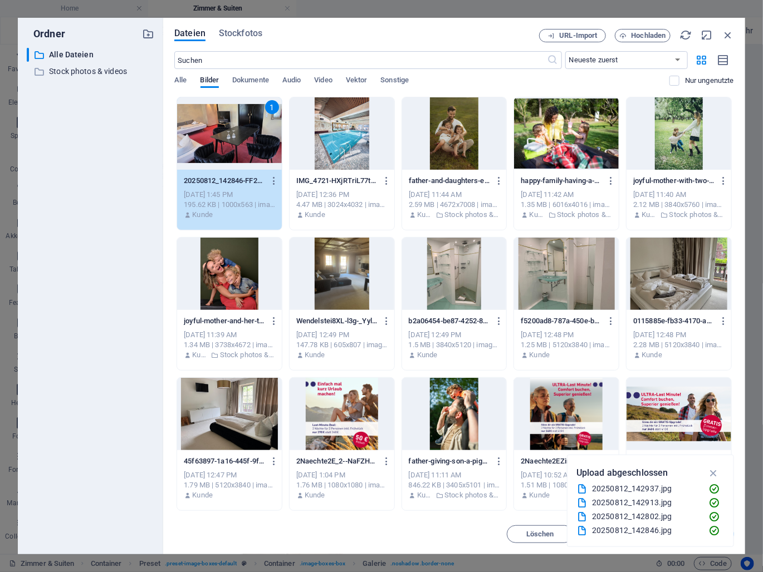
click at [264, 135] on div "1" at bounding box center [229, 133] width 105 height 72
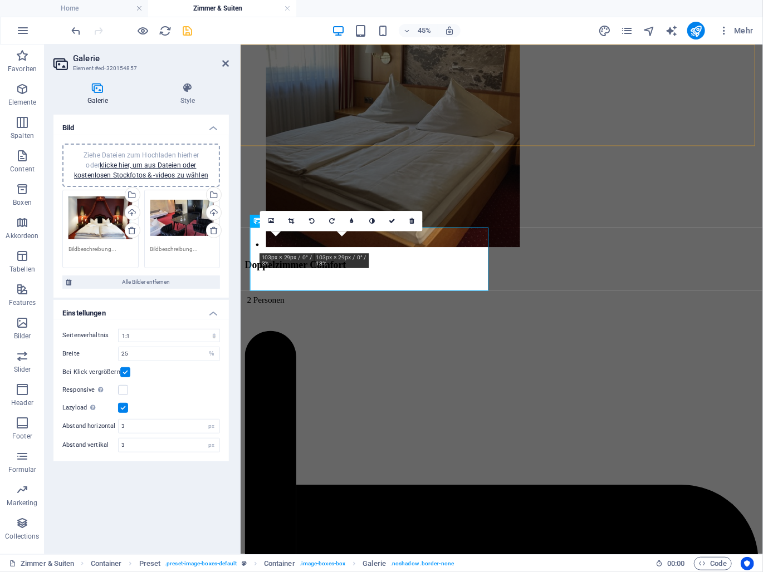
scroll to position [2346, 0]
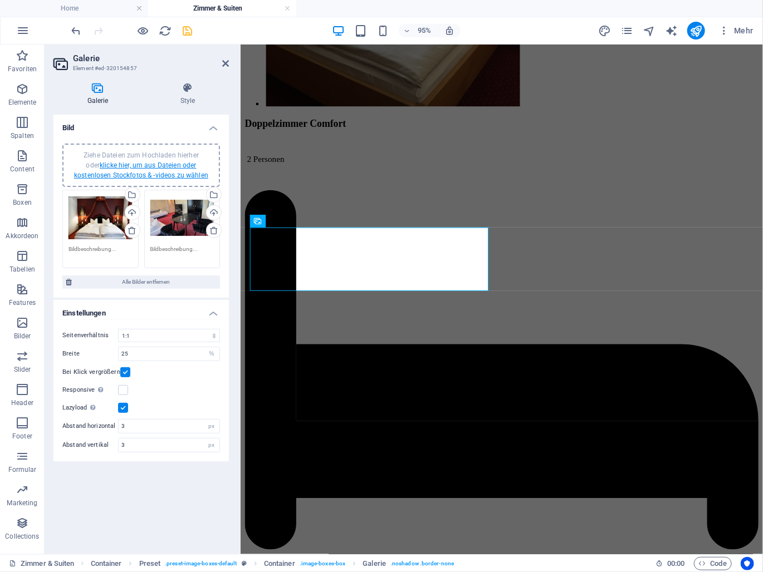
click at [116, 163] on link "klicke hier, um aus Dateien oder kostenlosen Stockfotos & -videos zu wählen" at bounding box center [141, 170] width 134 height 18
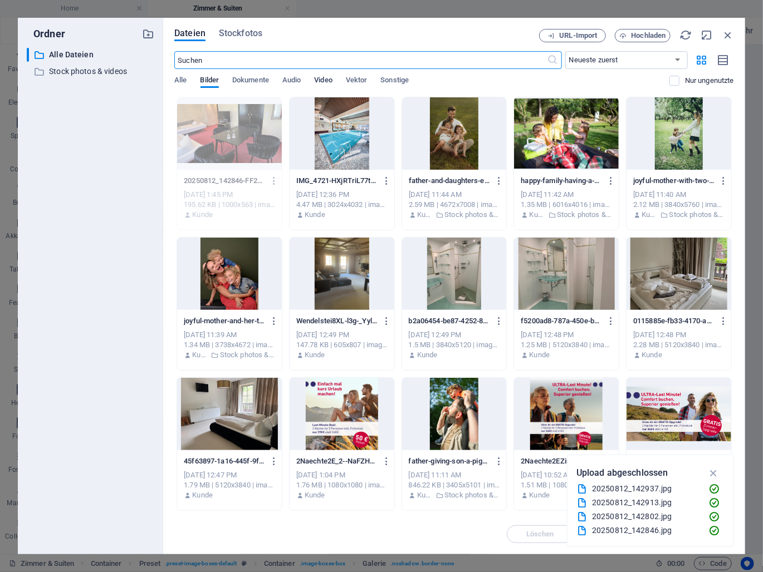
scroll to position [2587, 0]
click at [631, 32] on span "Hochladen" at bounding box center [648, 35] width 35 height 7
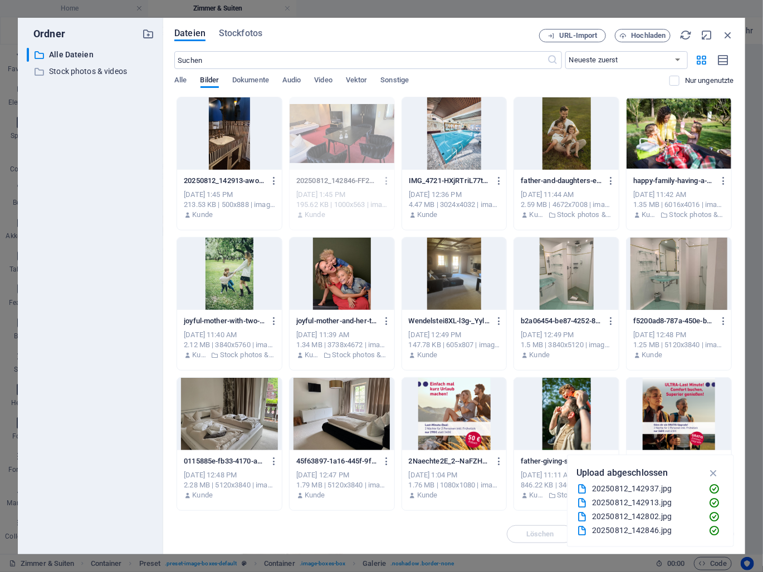
click at [242, 135] on div at bounding box center [229, 133] width 105 height 72
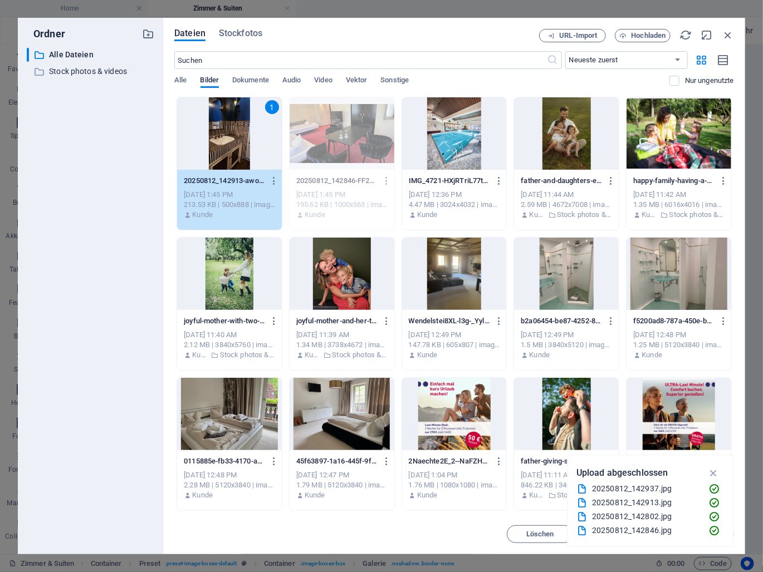
click at [242, 135] on div "1" at bounding box center [229, 133] width 105 height 72
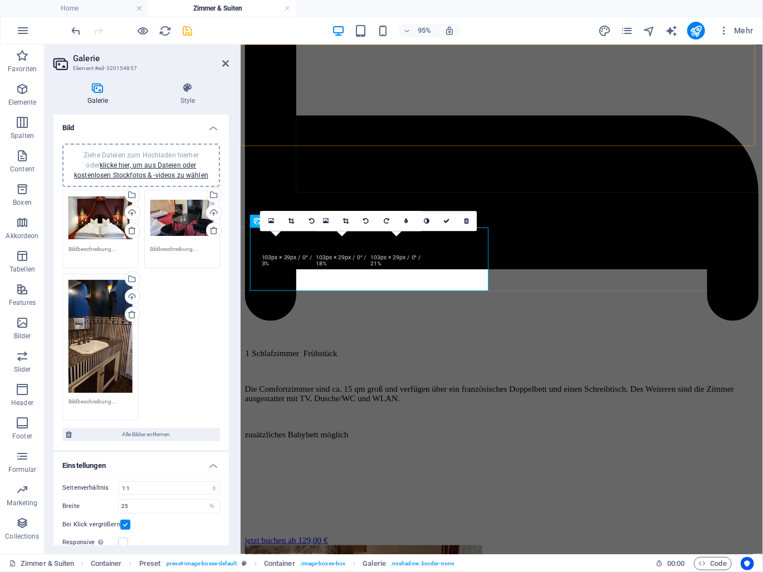
scroll to position [2346, 0]
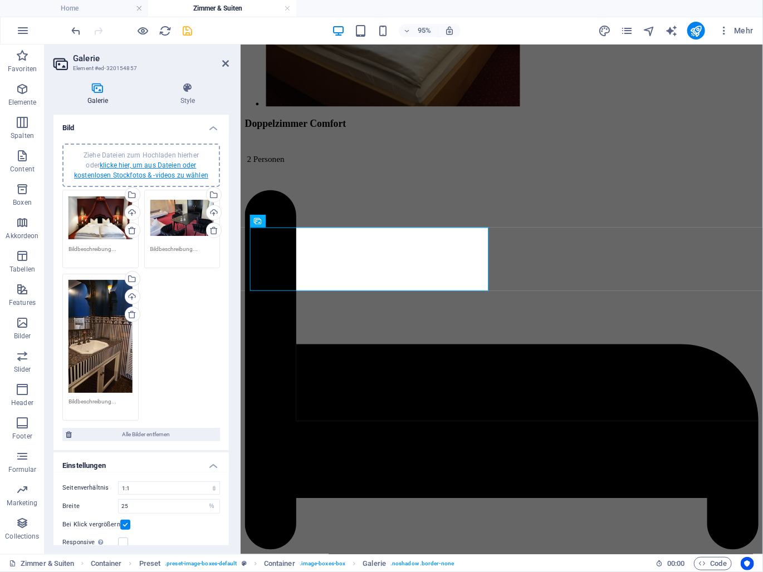
click at [146, 165] on link "klicke hier, um aus Dateien oder kostenlosen Stockfotos & -videos zu wählen" at bounding box center [141, 170] width 134 height 18
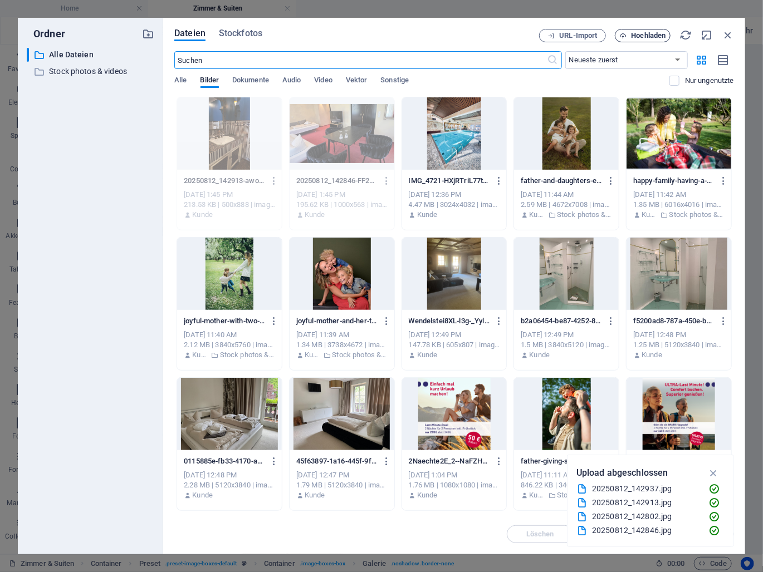
click at [635, 32] on span "Hochladen" at bounding box center [648, 35] width 35 height 7
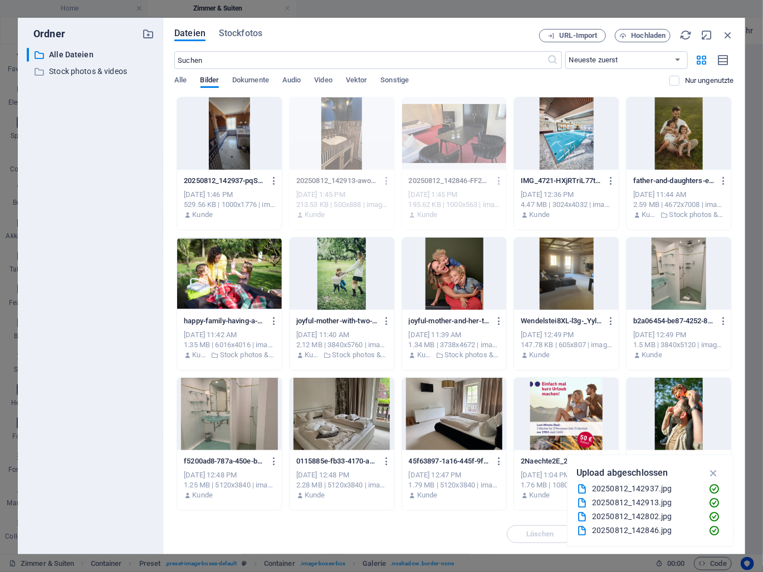
click at [205, 134] on div at bounding box center [229, 133] width 105 height 72
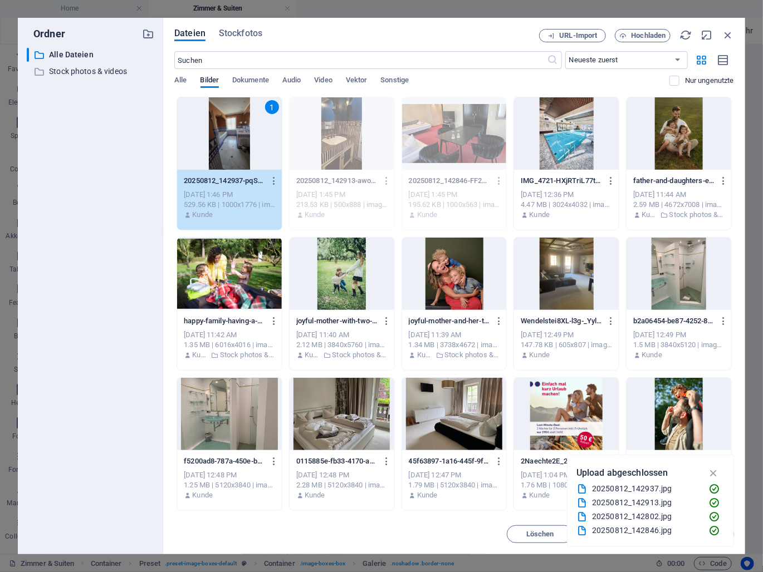
click at [205, 134] on div "1" at bounding box center [229, 133] width 105 height 72
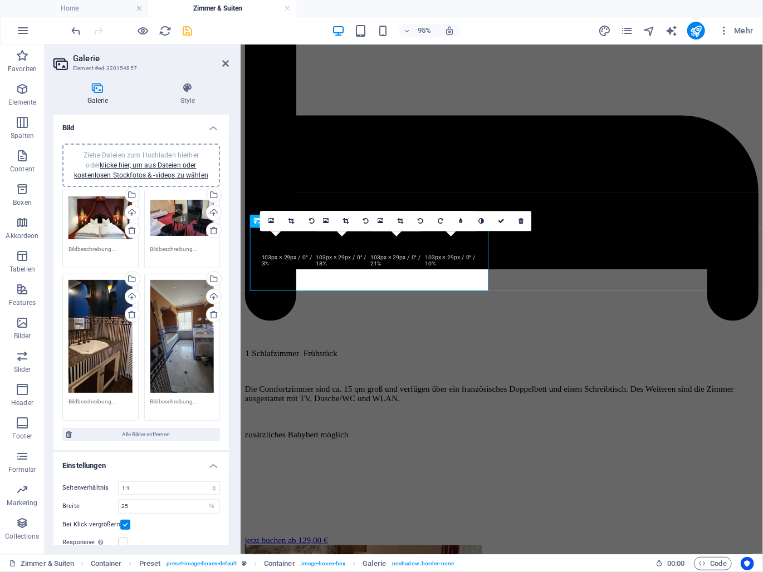
scroll to position [2346, 0]
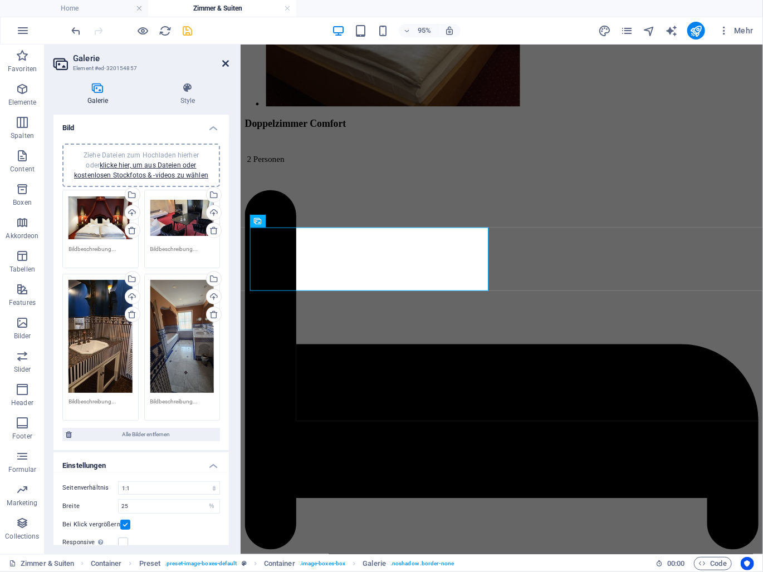
click at [227, 62] on icon at bounding box center [225, 63] width 7 height 9
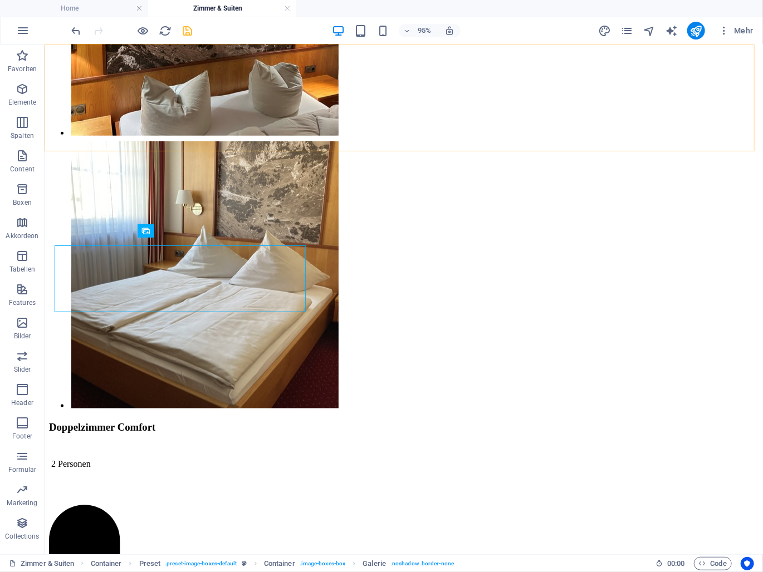
scroll to position [2338, 0]
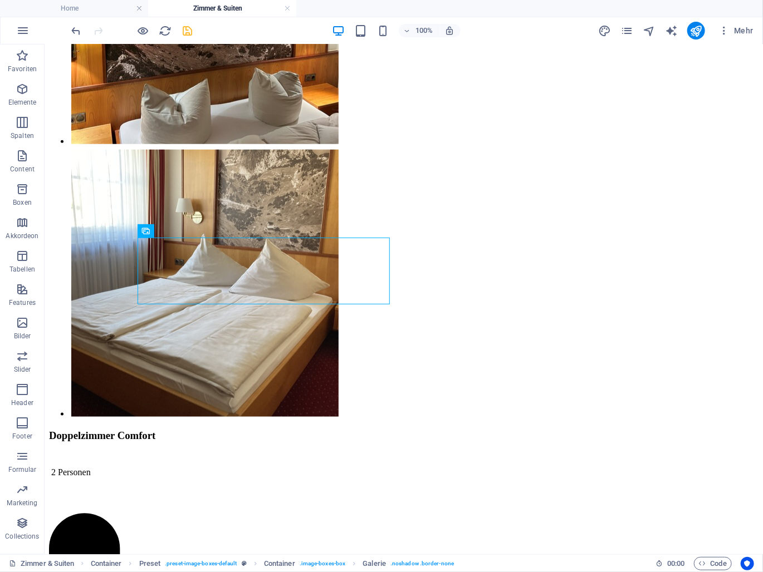
click at [190, 33] on icon "save" at bounding box center [187, 30] width 13 height 13
checkbox input "false"
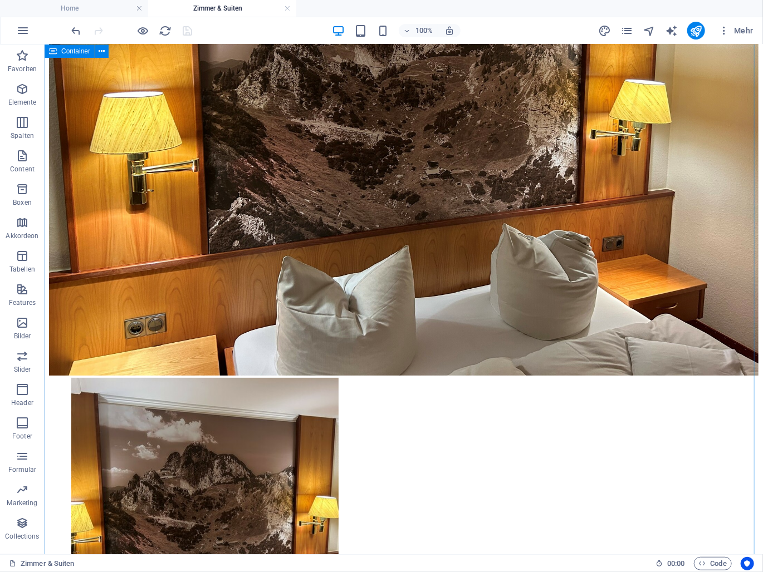
scroll to position [1725, 0]
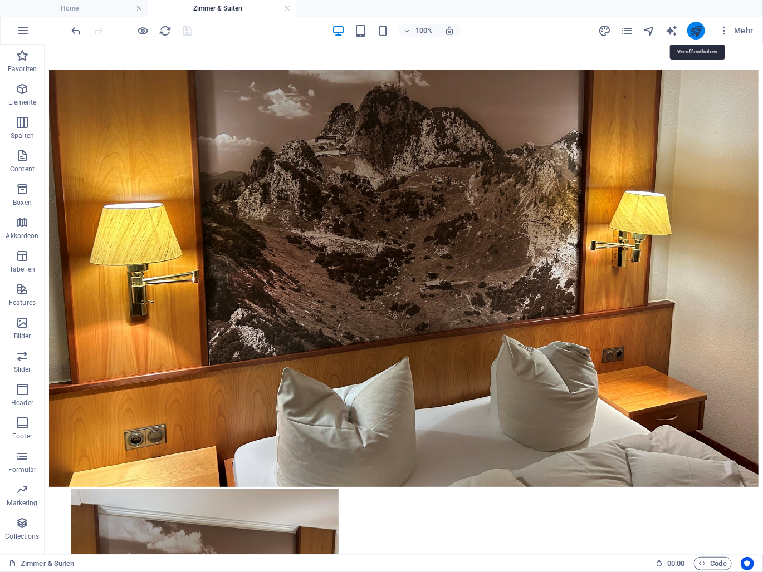
click at [692, 32] on icon "publish" at bounding box center [695, 30] width 13 height 13
